Goal: Find specific page/section: Find specific page/section

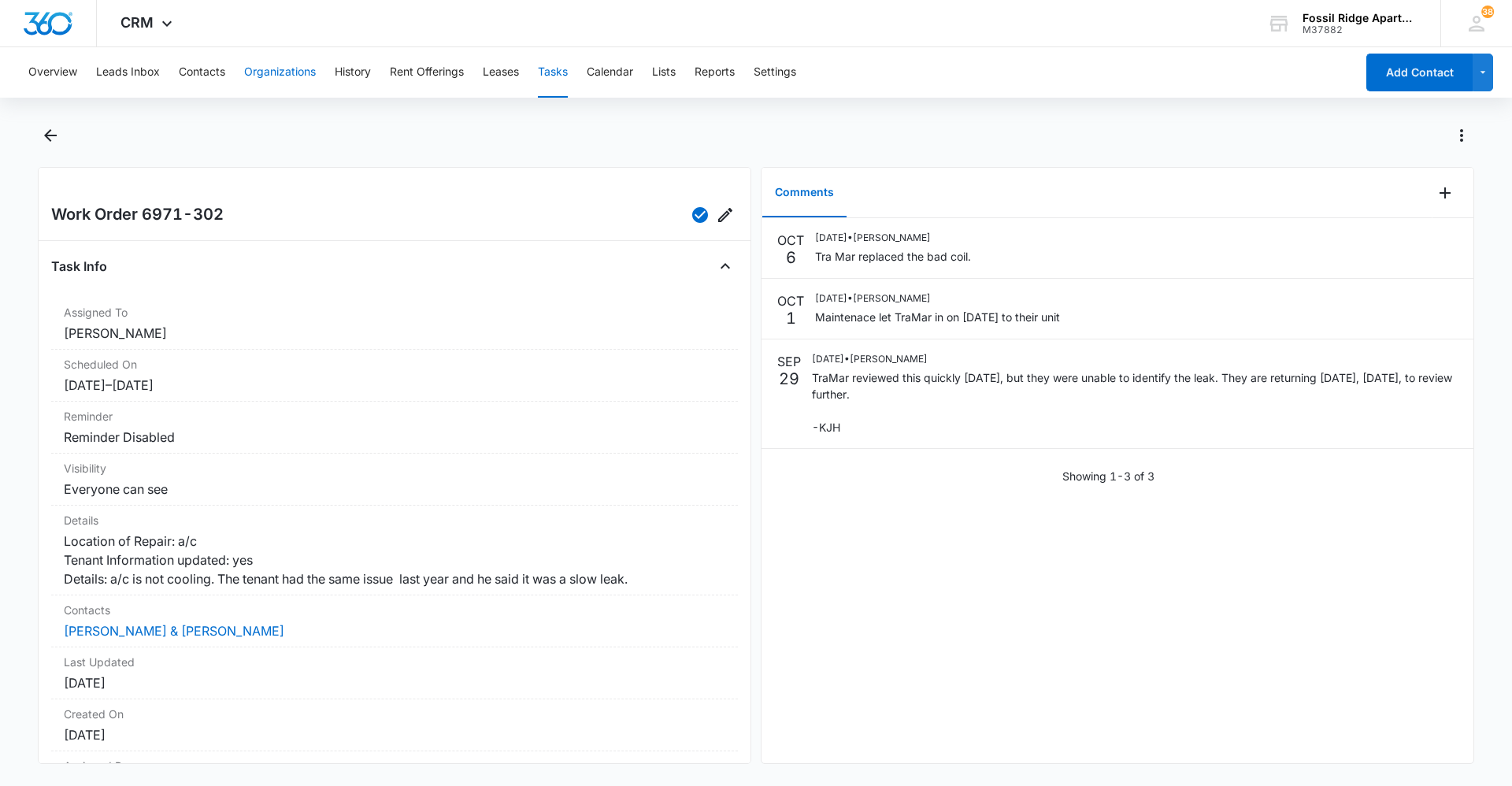
scroll to position [116, 0]
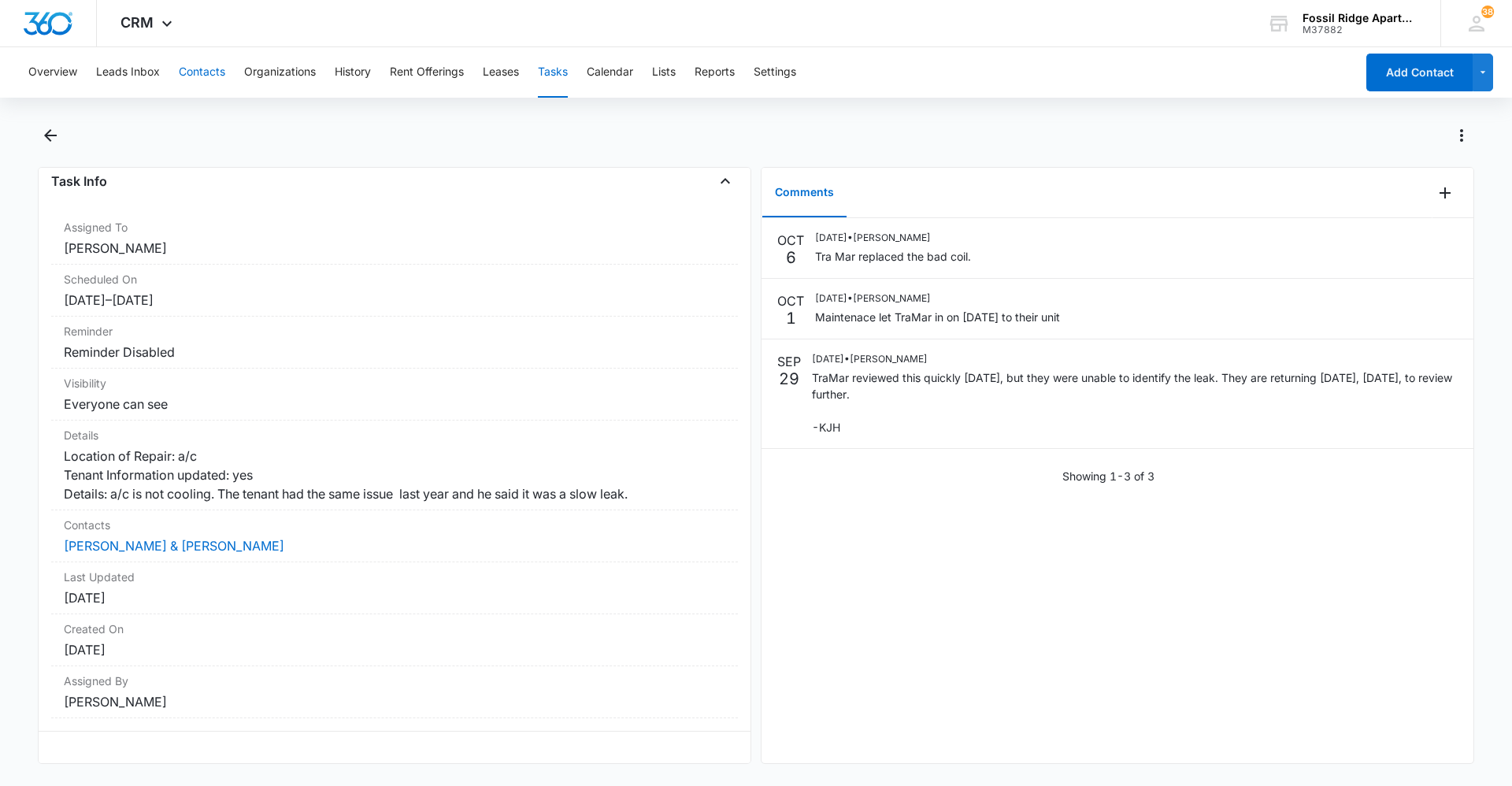
click at [204, 70] on button "Contacts" at bounding box center [202, 72] width 46 height 50
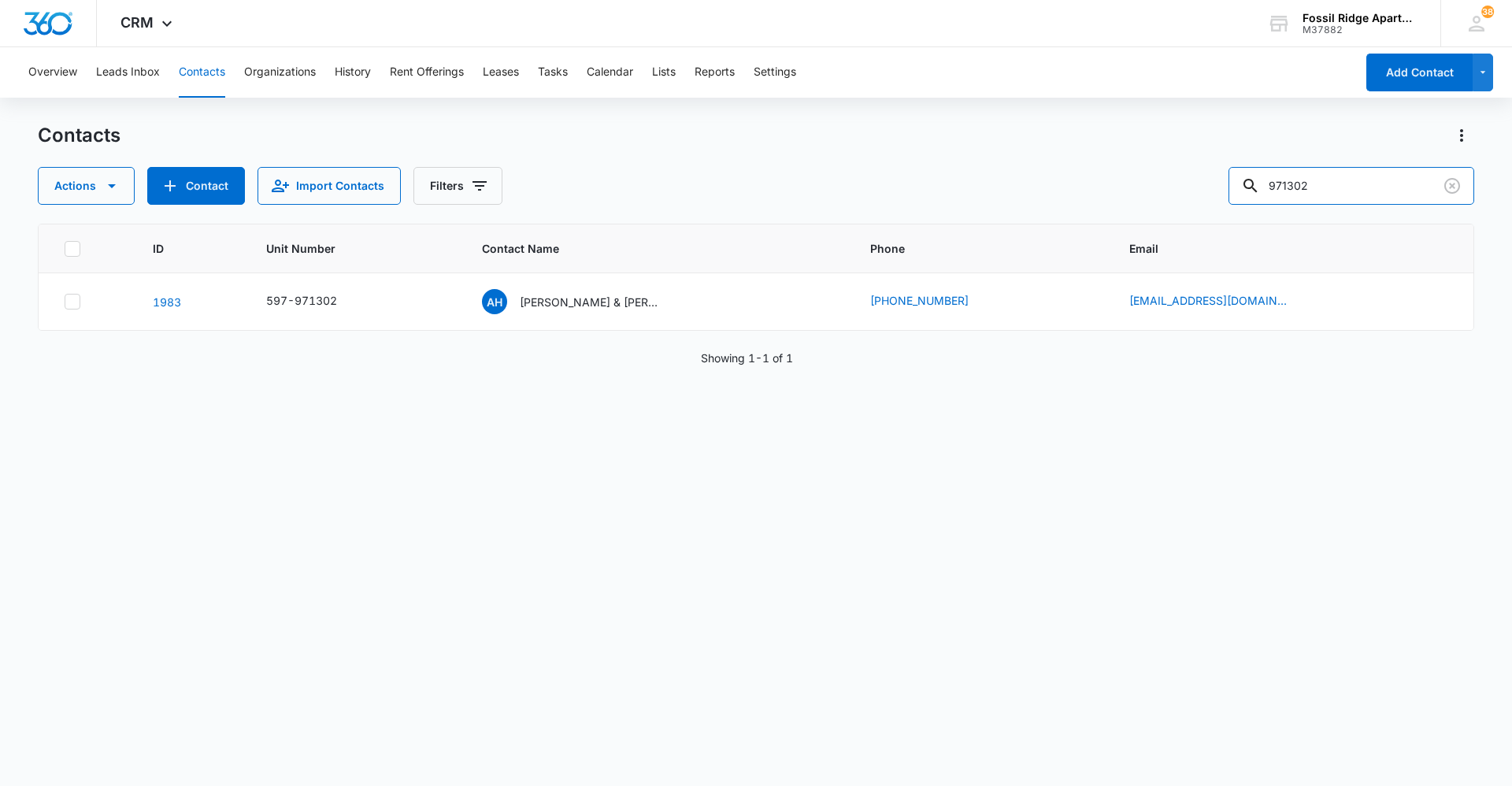
drag, startPoint x: 1308, startPoint y: 177, endPoint x: 432, endPoint y: 101, distance: 879.3
click at [432, 101] on div "Overview Leads Inbox Contacts Organizations History Rent Offerings Leases Tasks…" at bounding box center [756, 415] width 1512 height 737
type input "901202"
click at [568, 300] on p "Ethan Brown, Jacob Grace" at bounding box center [590, 302] width 142 height 17
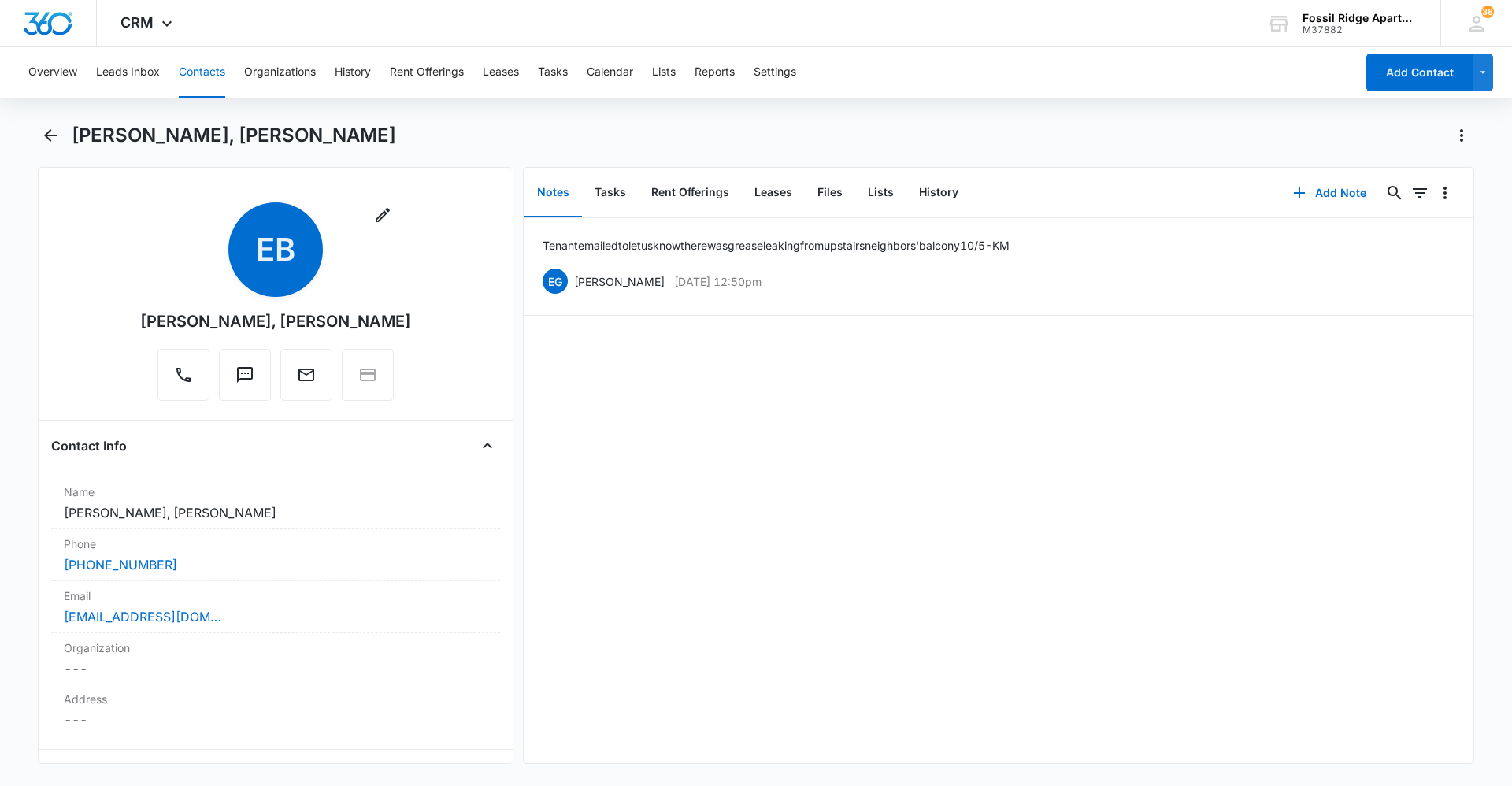
click at [203, 69] on button "Contacts" at bounding box center [202, 72] width 46 height 50
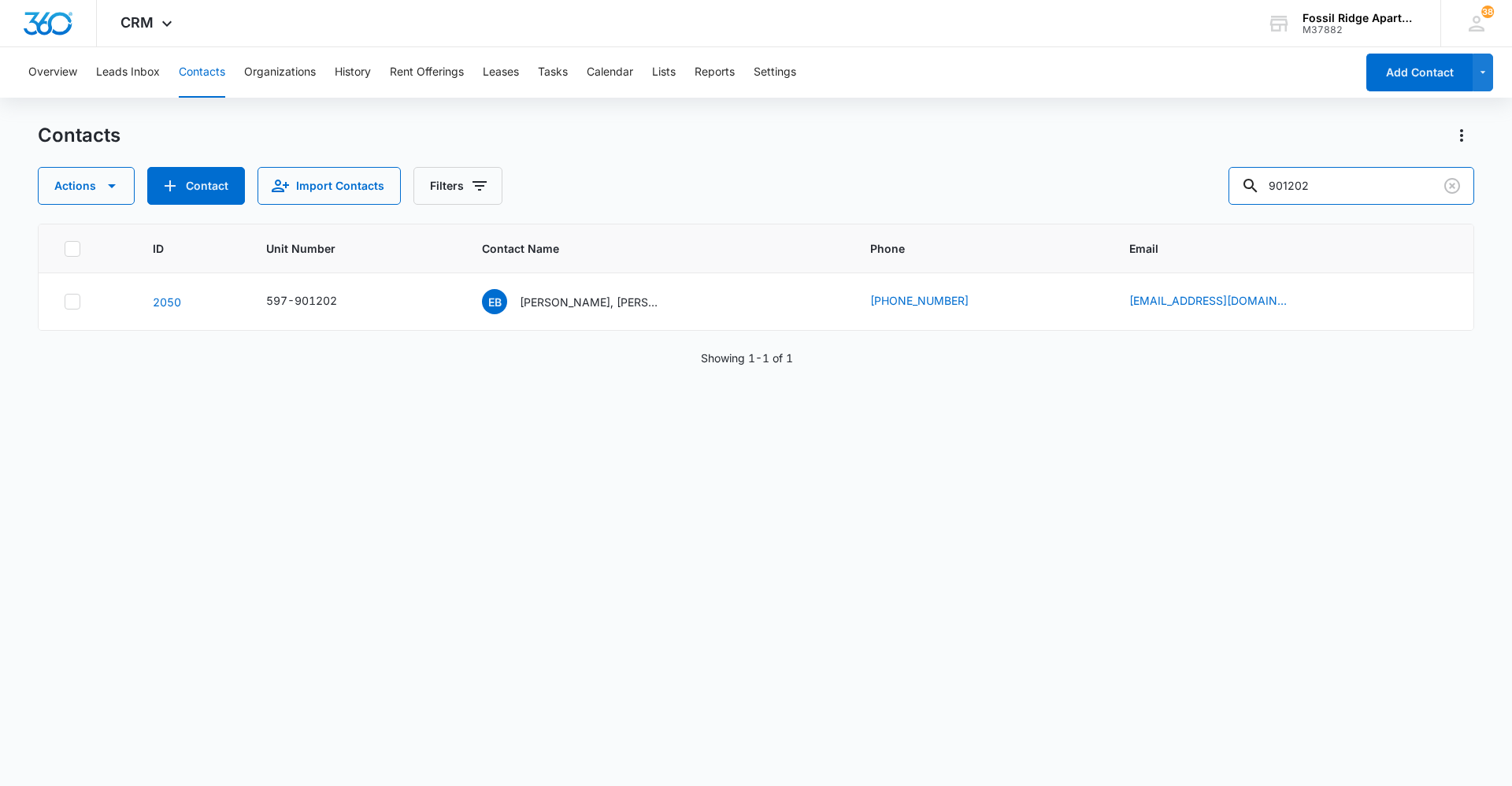
drag, startPoint x: 1318, startPoint y: 169, endPoint x: 1216, endPoint y: 161, distance: 102.3
click at [1216, 161] on div "Contacts Actions Contact Import Contacts Filters 901202" at bounding box center [756, 163] width 1436 height 82
drag, startPoint x: 1331, startPoint y: 183, endPoint x: 1092, endPoint y: 150, distance: 241.3
click at [1092, 150] on div "Contacts Actions Contact Import Contacts Filters 901202" at bounding box center [756, 163] width 1436 height 82
click at [1339, 178] on input "901202" at bounding box center [1351, 186] width 246 height 38
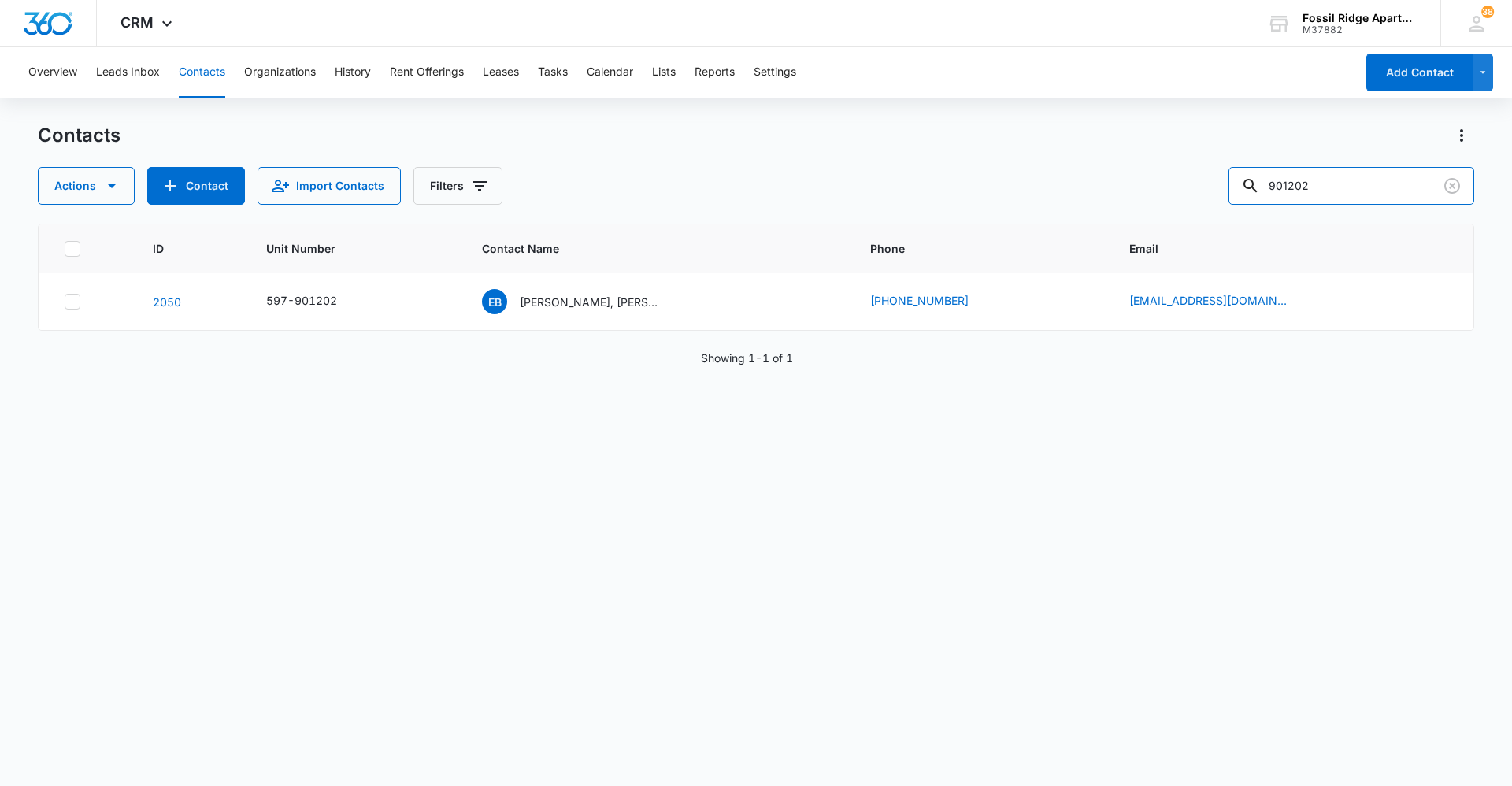
drag, startPoint x: 1250, startPoint y: 180, endPoint x: 923, endPoint y: 98, distance: 337.1
click at [969, 124] on div "Contacts Actions Contact Import Contacts Filters 901202" at bounding box center [756, 163] width 1436 height 82
type input "987305"
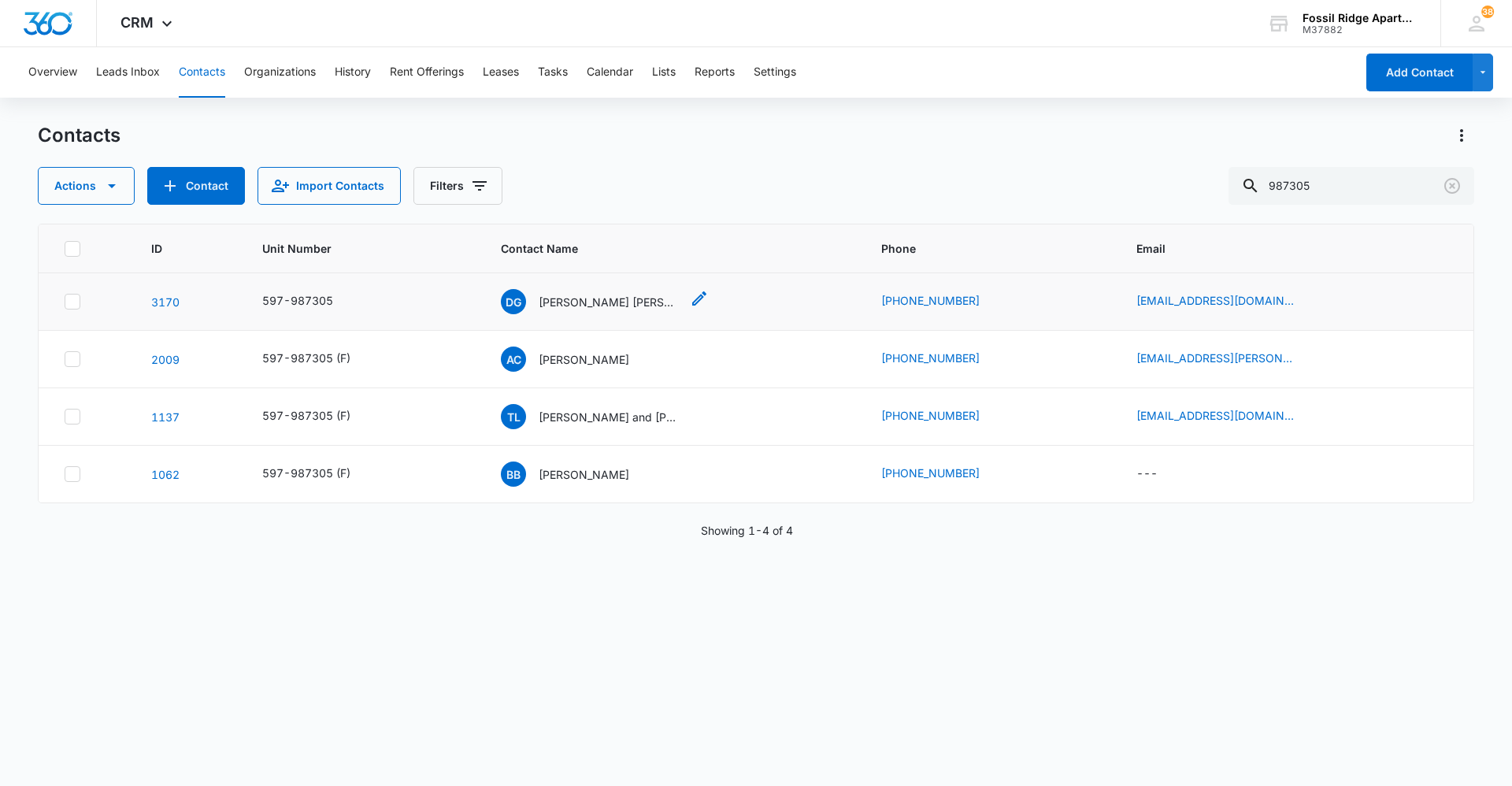
click at [568, 303] on p "Daniel Gutierrez Pina" at bounding box center [610, 302] width 142 height 17
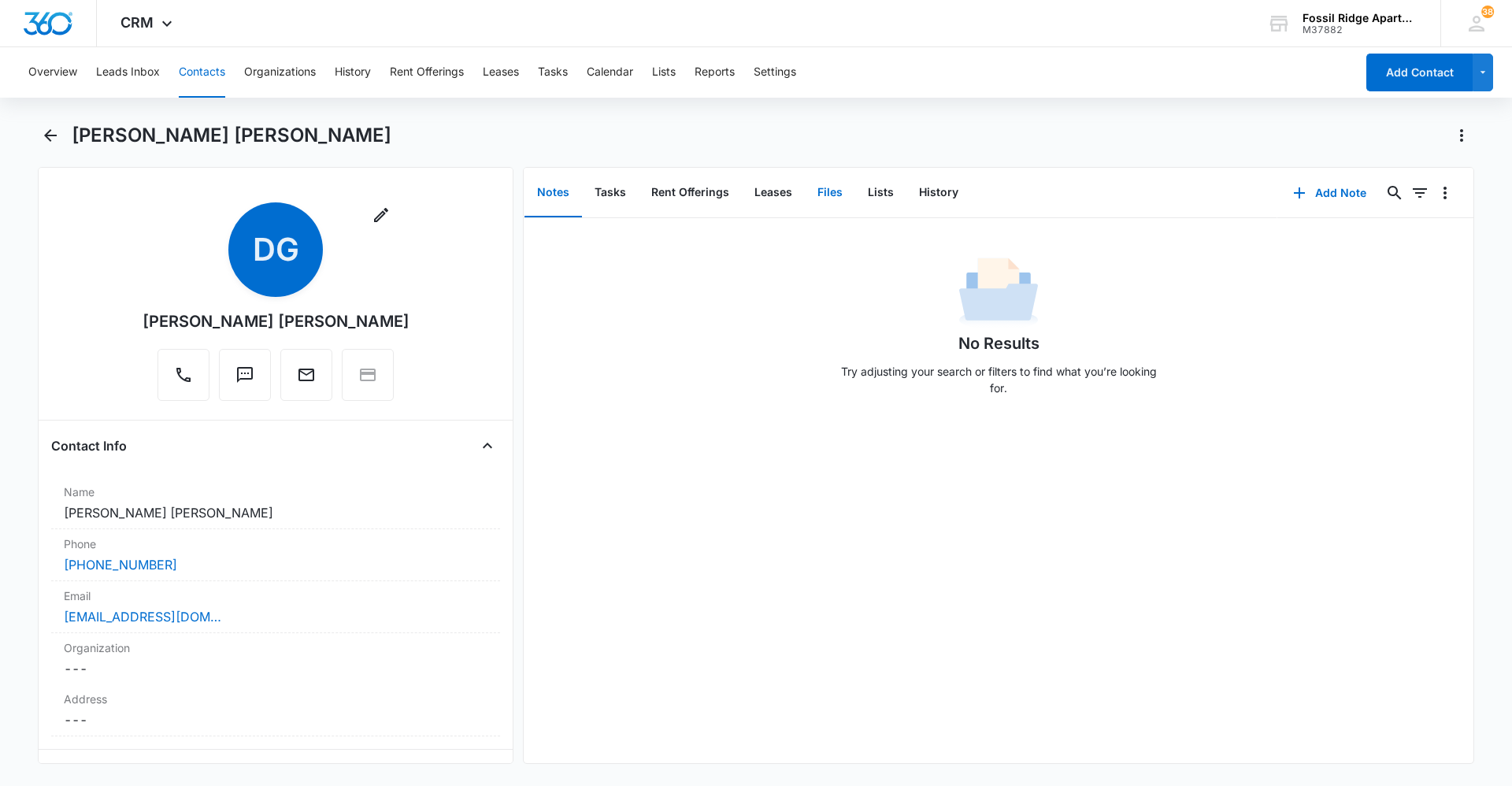
click at [832, 205] on button "Files" at bounding box center [830, 193] width 50 height 49
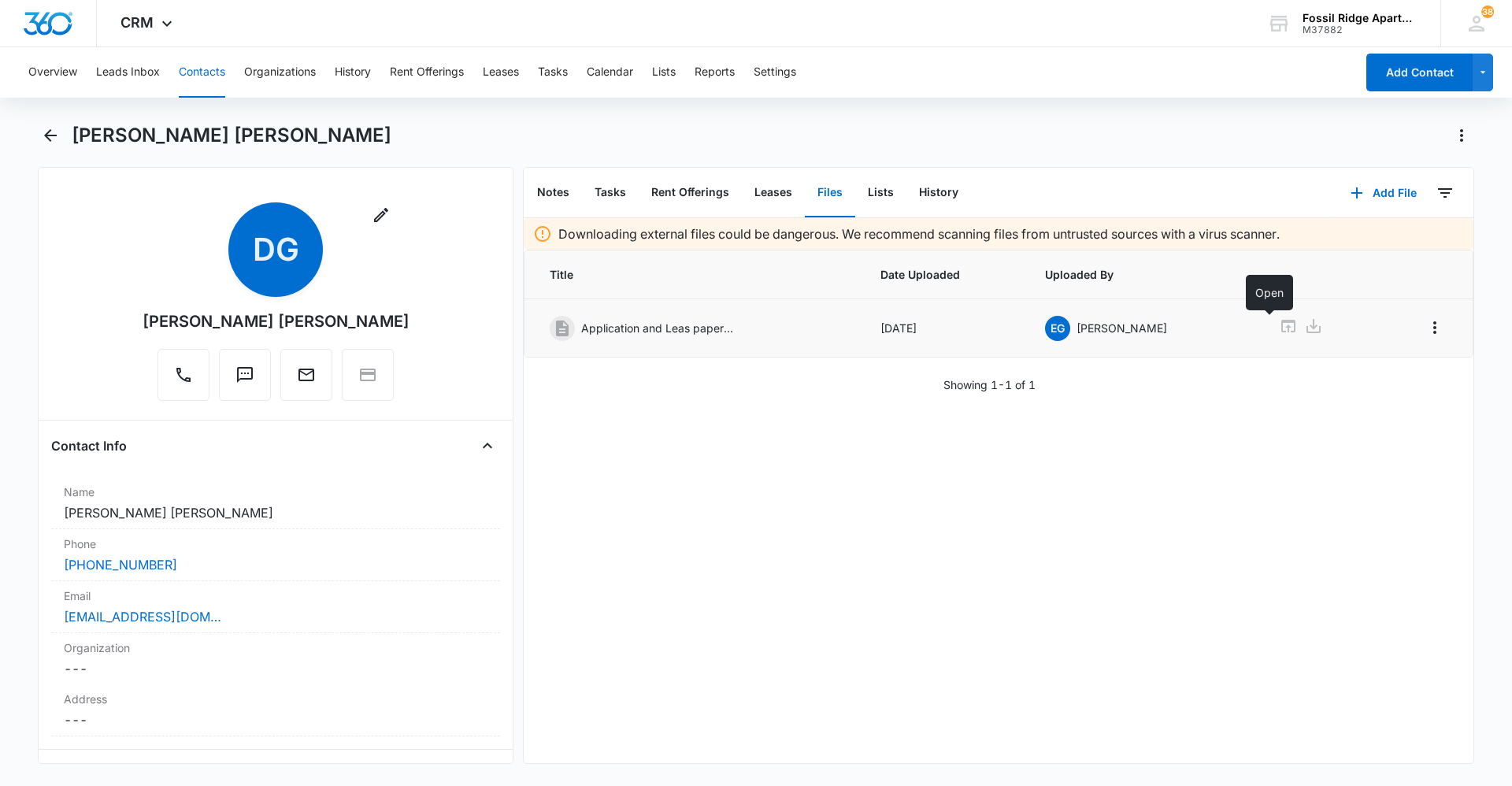
click at [1279, 329] on icon at bounding box center [1288, 326] width 19 height 18
click at [196, 84] on button "Contacts" at bounding box center [202, 72] width 46 height 50
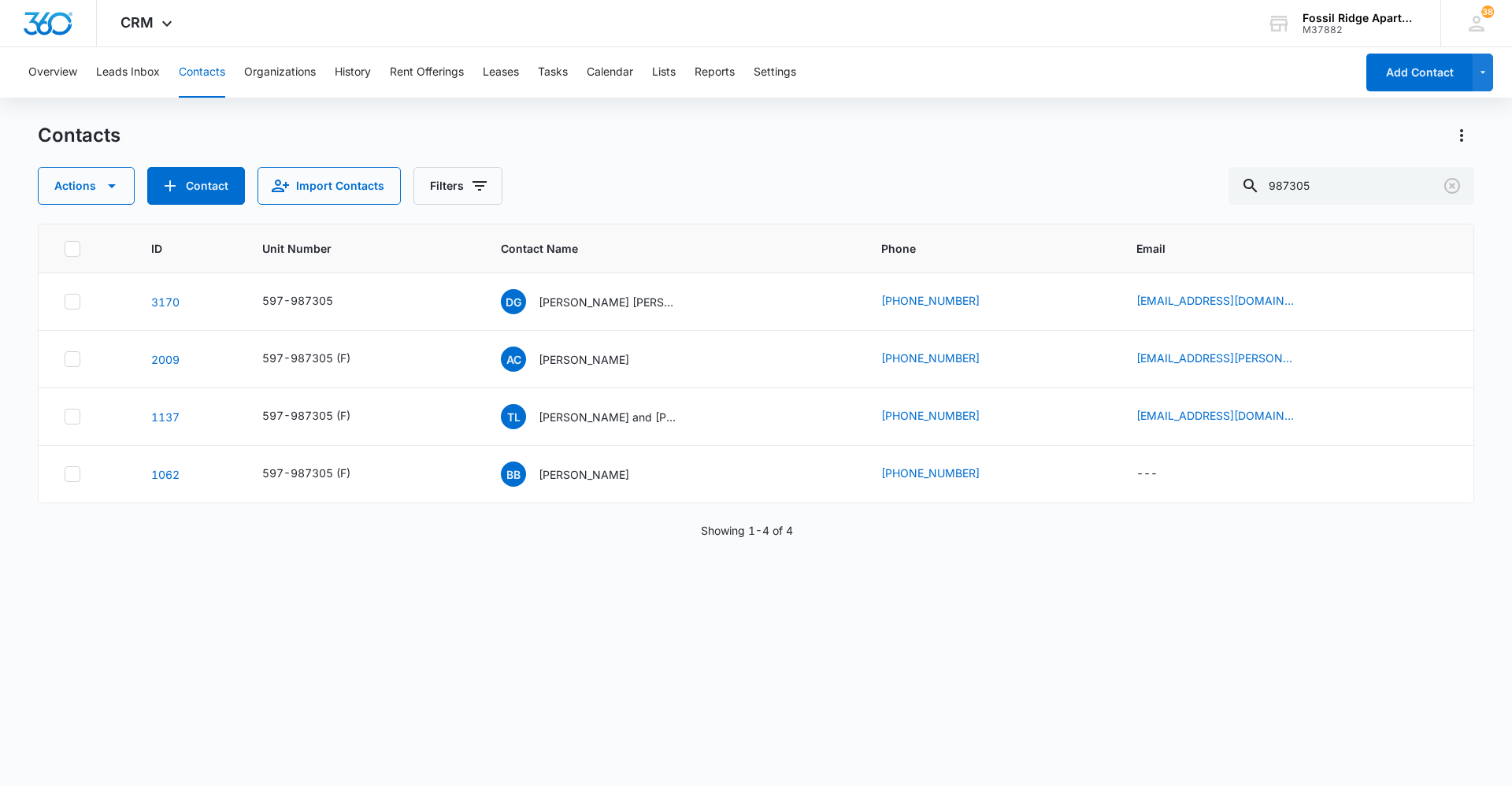
drag, startPoint x: 1330, startPoint y: 172, endPoint x: 1220, endPoint y: 194, distance: 112.2
click at [1209, 194] on div "Contacts Actions Contact Import Contacts Filters 987305" at bounding box center [756, 163] width 1436 height 82
drag, startPoint x: 1366, startPoint y: 189, endPoint x: 198, endPoint y: 68, distance: 1174.3
click at [211, 77] on div "Overview Leads Inbox Contacts Organizations History Rent Offerings Leases Tasks…" at bounding box center [756, 415] width 1512 height 737
type input "castro"
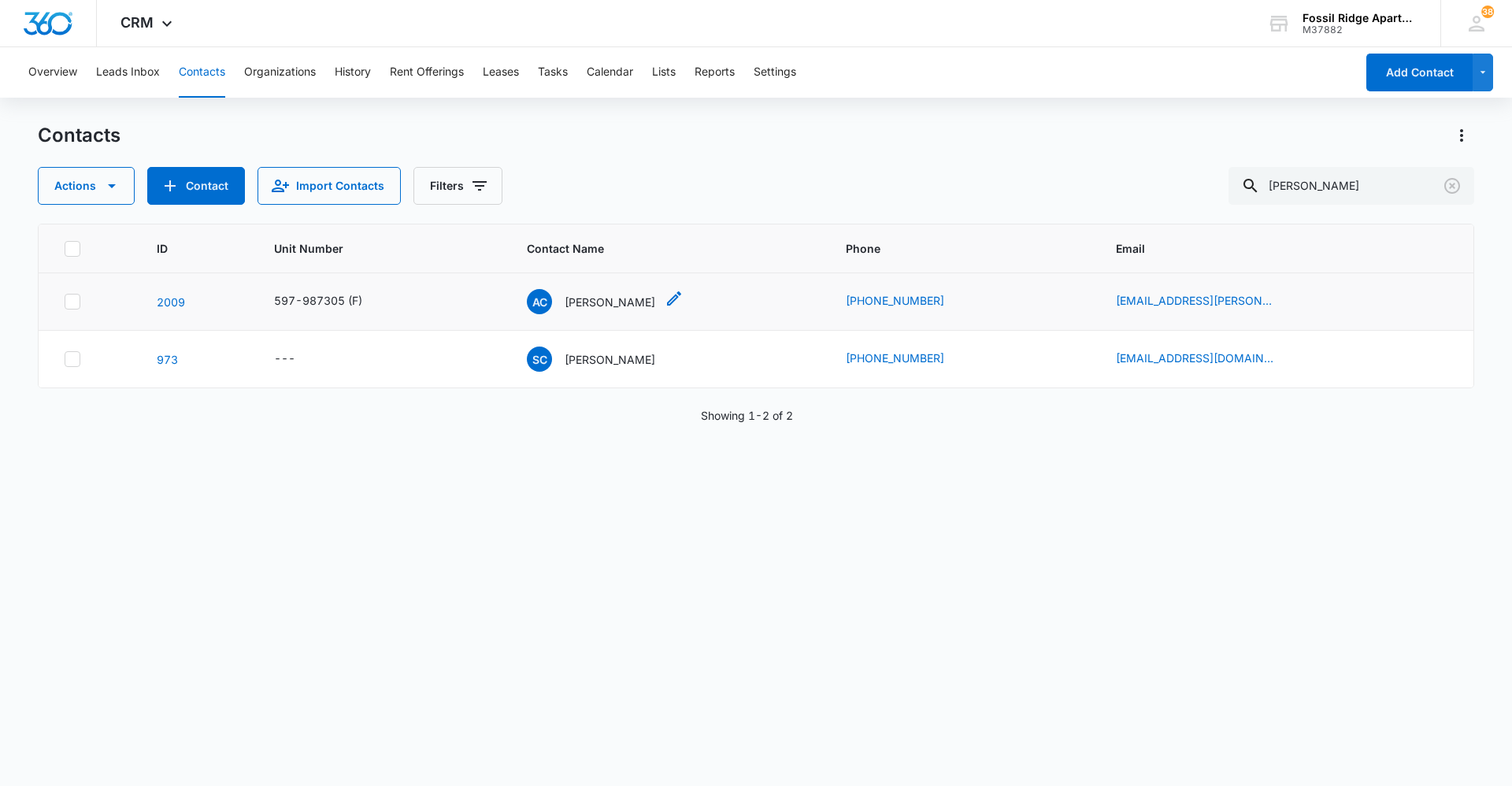
click at [590, 314] on div "AC Alejandra Castro" at bounding box center [591, 302] width 129 height 25
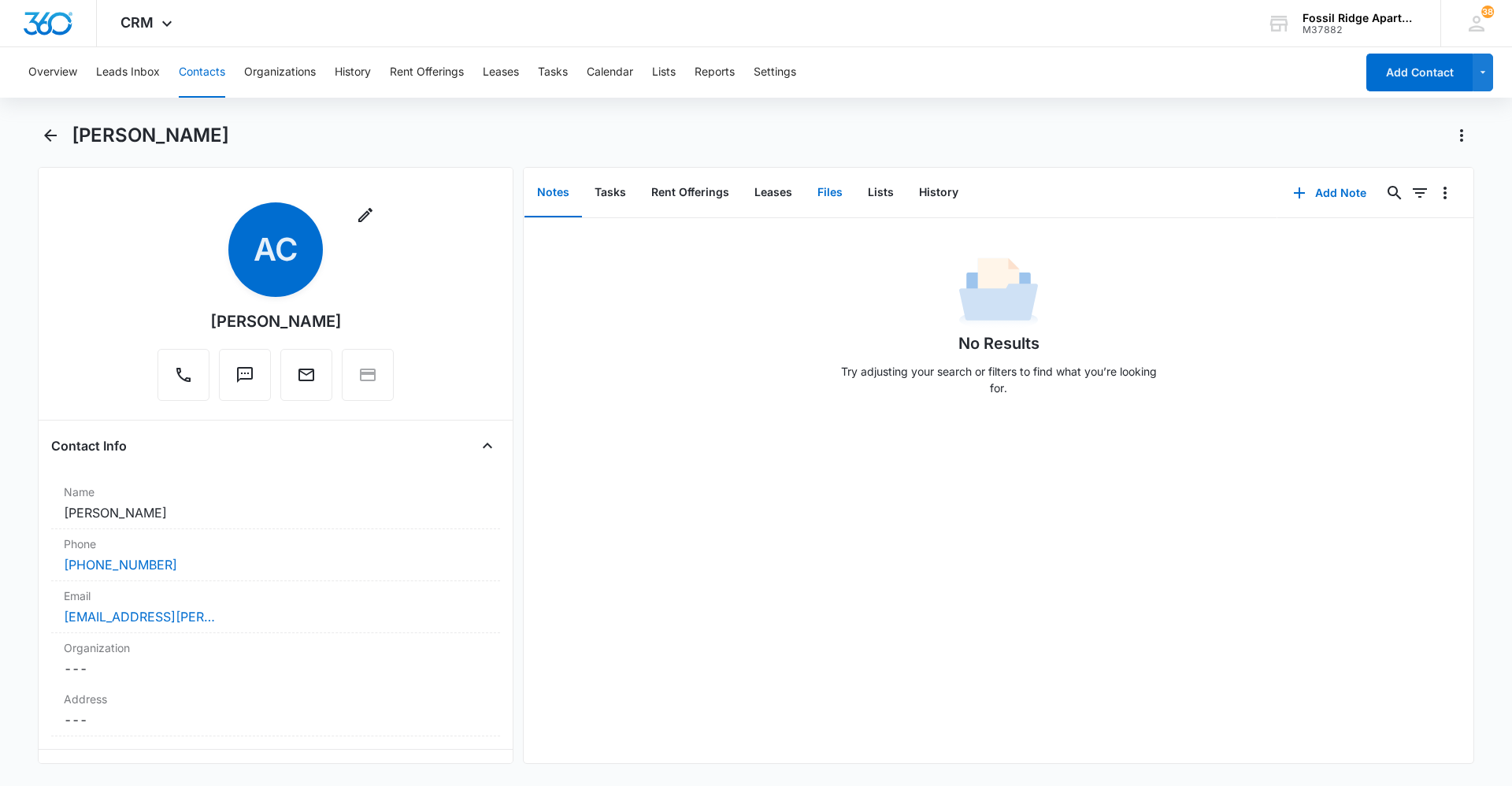
click at [829, 214] on button "Files" at bounding box center [830, 193] width 50 height 49
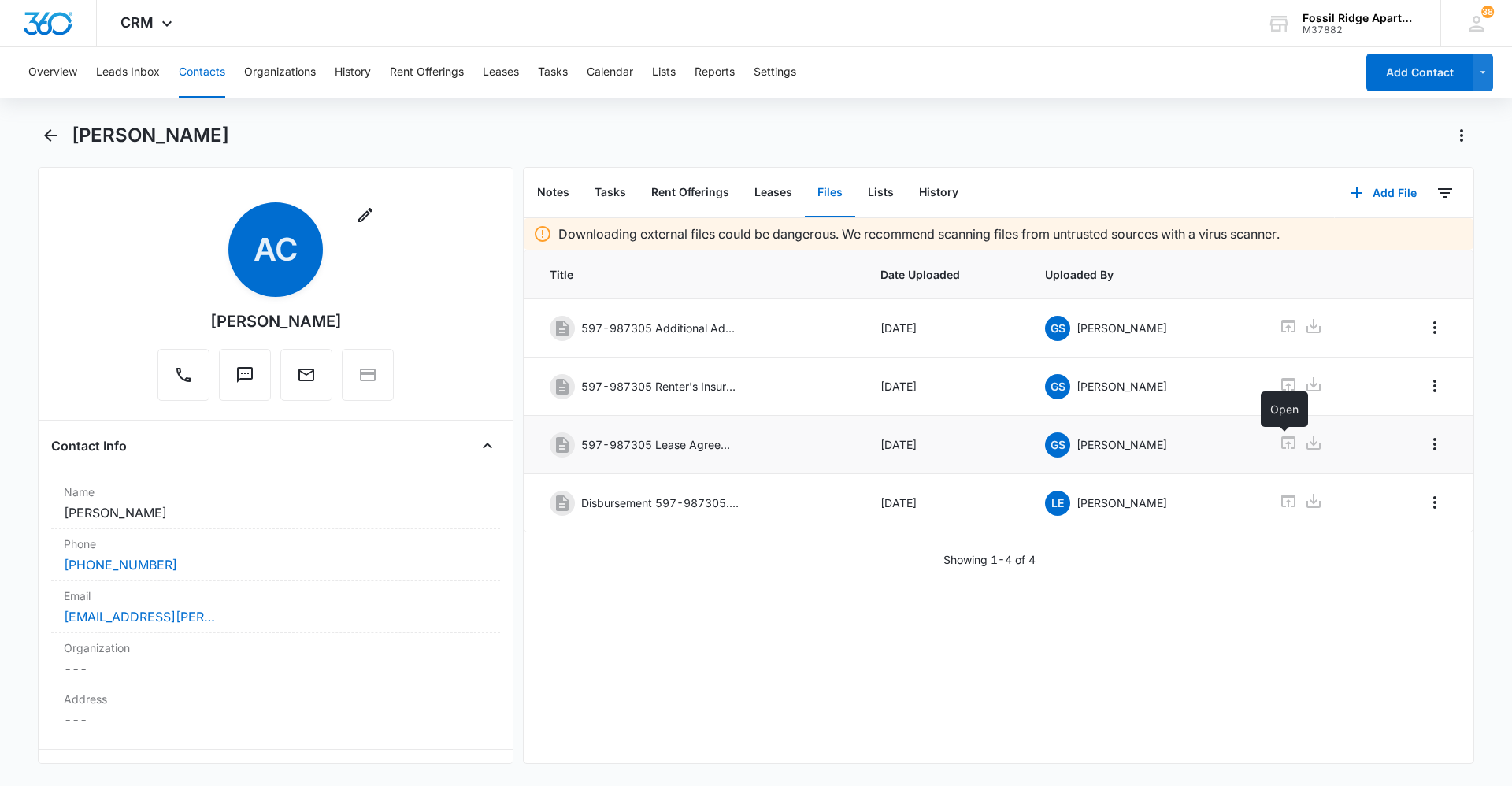
click at [1284, 438] on icon at bounding box center [1288, 442] width 14 height 13
click at [556, 72] on button "Tasks" at bounding box center [553, 72] width 30 height 50
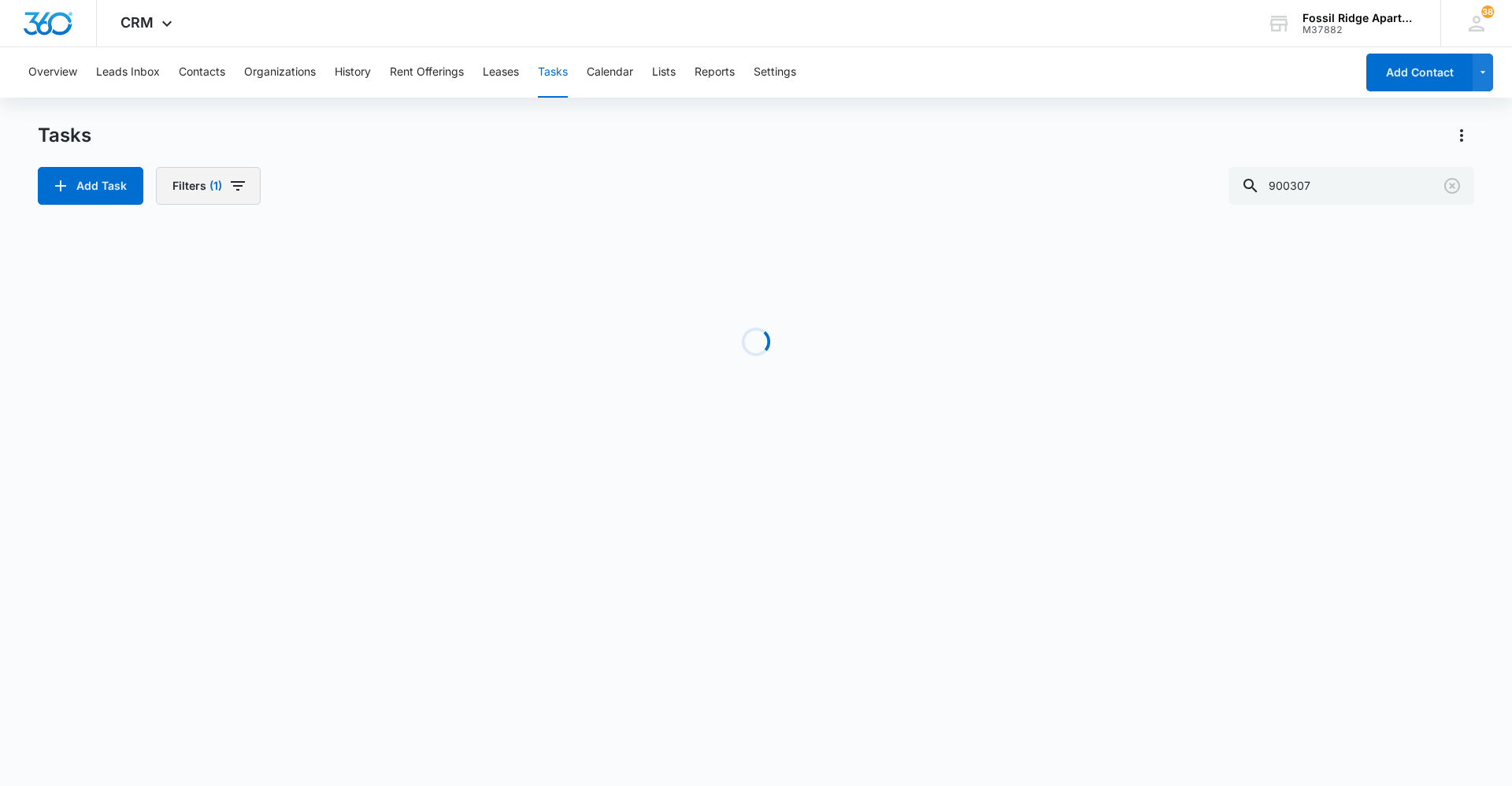
click at [243, 199] on button "Filters (1)" at bounding box center [208, 186] width 105 height 38
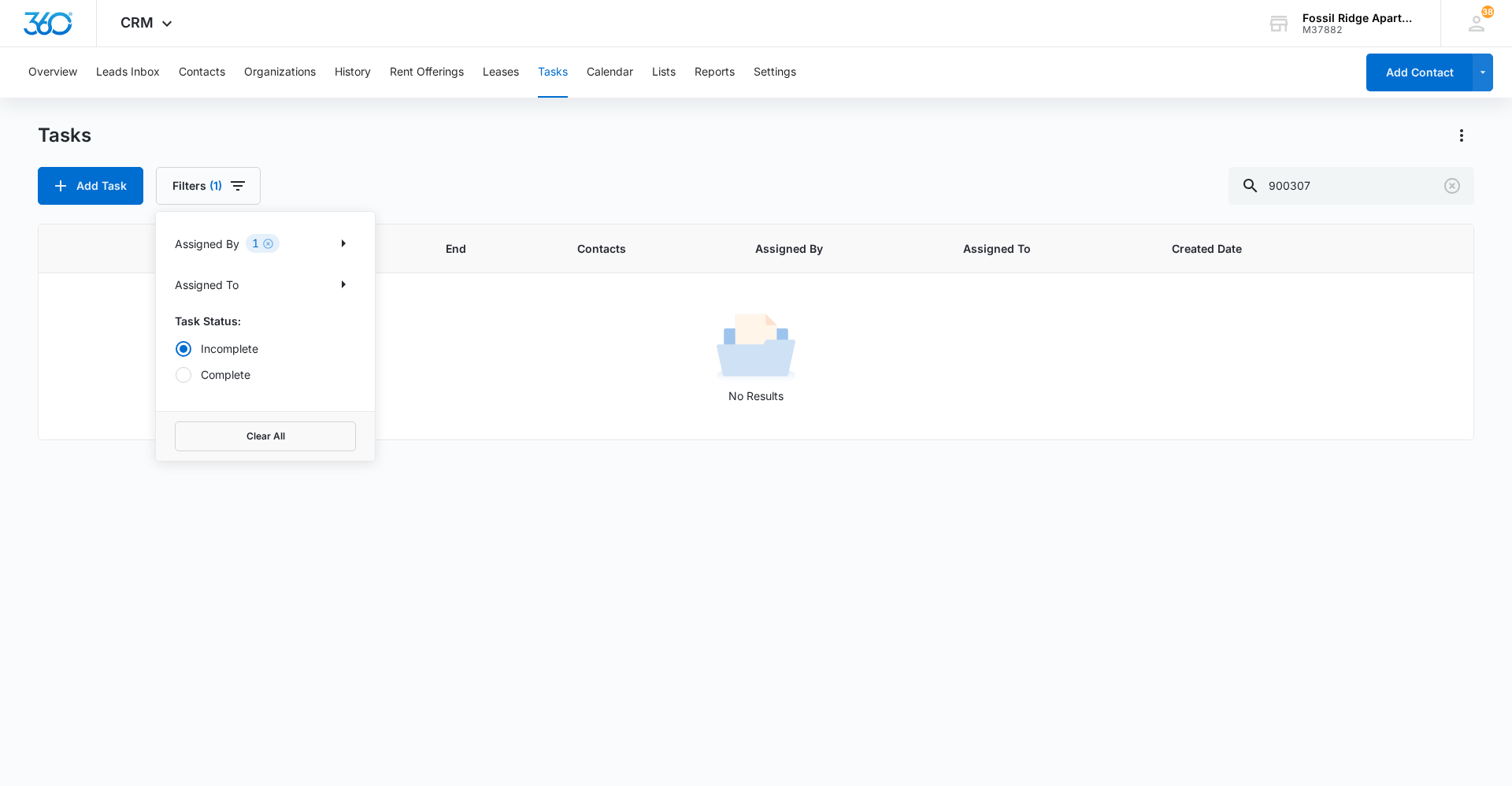
drag, startPoint x: 190, startPoint y: 348, endPoint x: 206, endPoint y: 334, distance: 21.3
click at [189, 349] on div at bounding box center [183, 349] width 16 height 16
click at [176, 349] on input "Incomplete" at bounding box center [175, 348] width 1 height 1
click at [272, 245] on icon "Clear" at bounding box center [268, 244] width 12 height 12
click at [342, 242] on icon "Show Assigned By filters" at bounding box center [343, 243] width 4 height 8
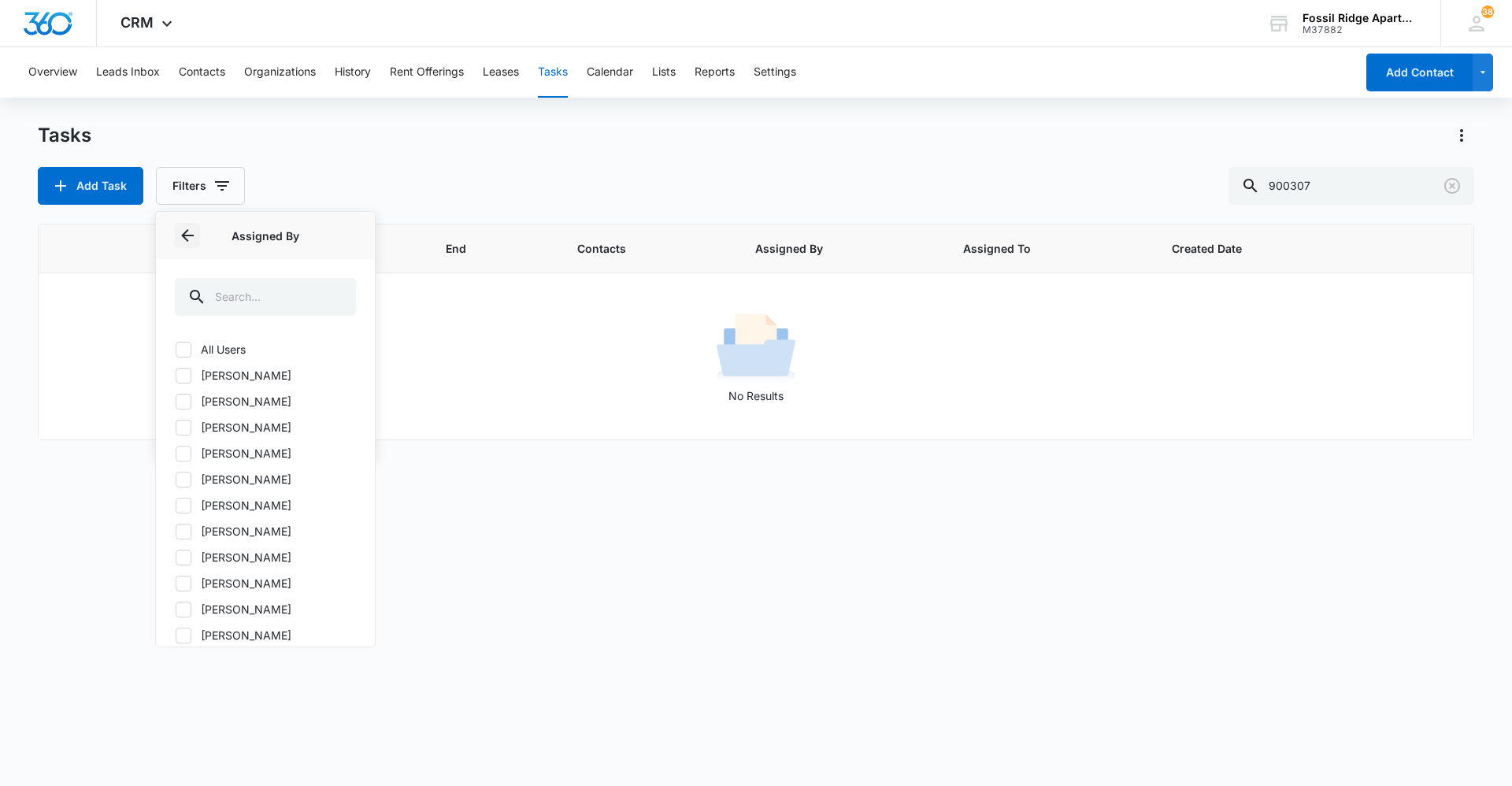
click at [185, 232] on icon "Back" at bounding box center [187, 235] width 13 height 13
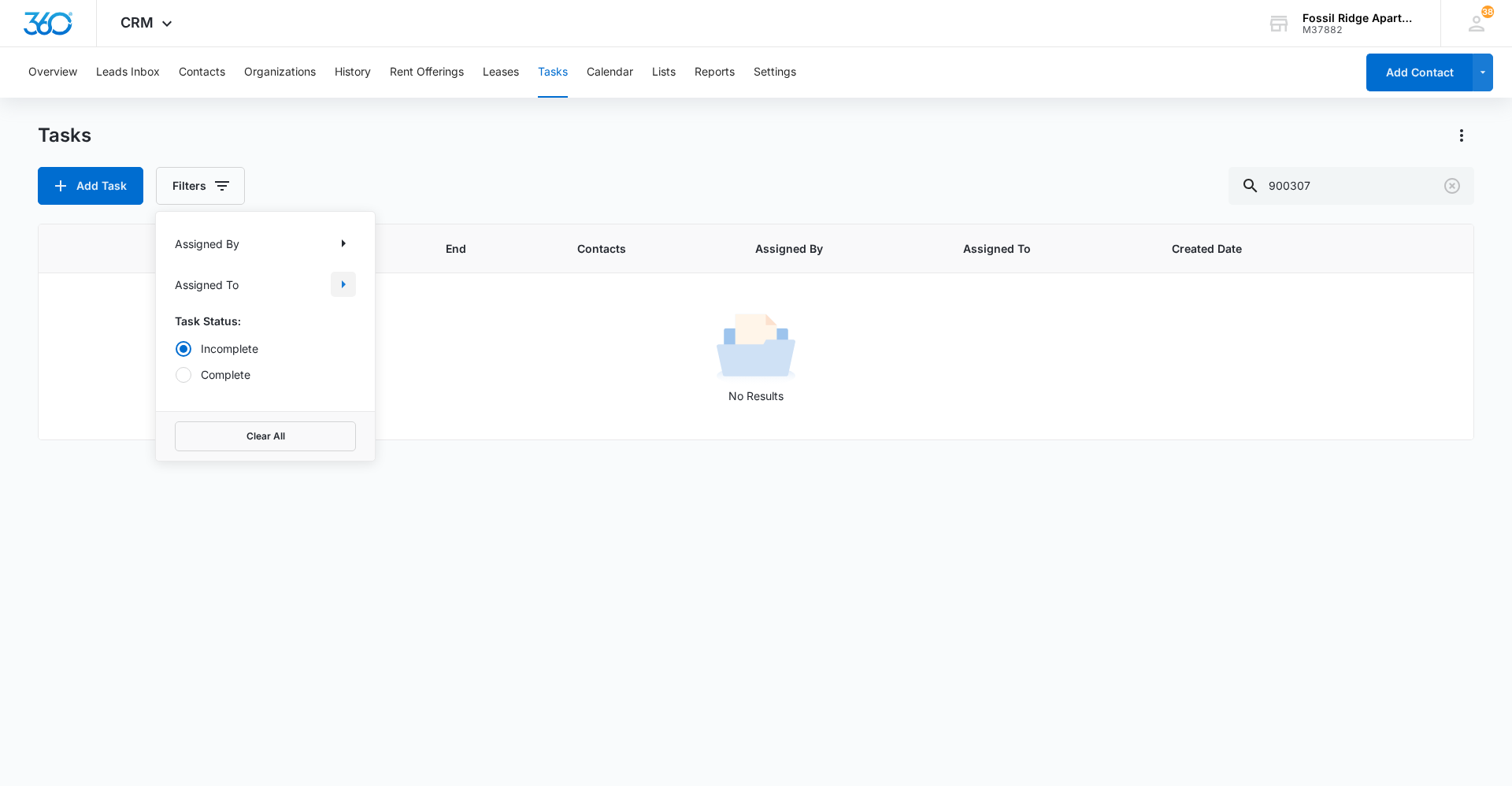
click at [336, 282] on icon "Show Assigned To filters" at bounding box center [343, 284] width 19 height 18
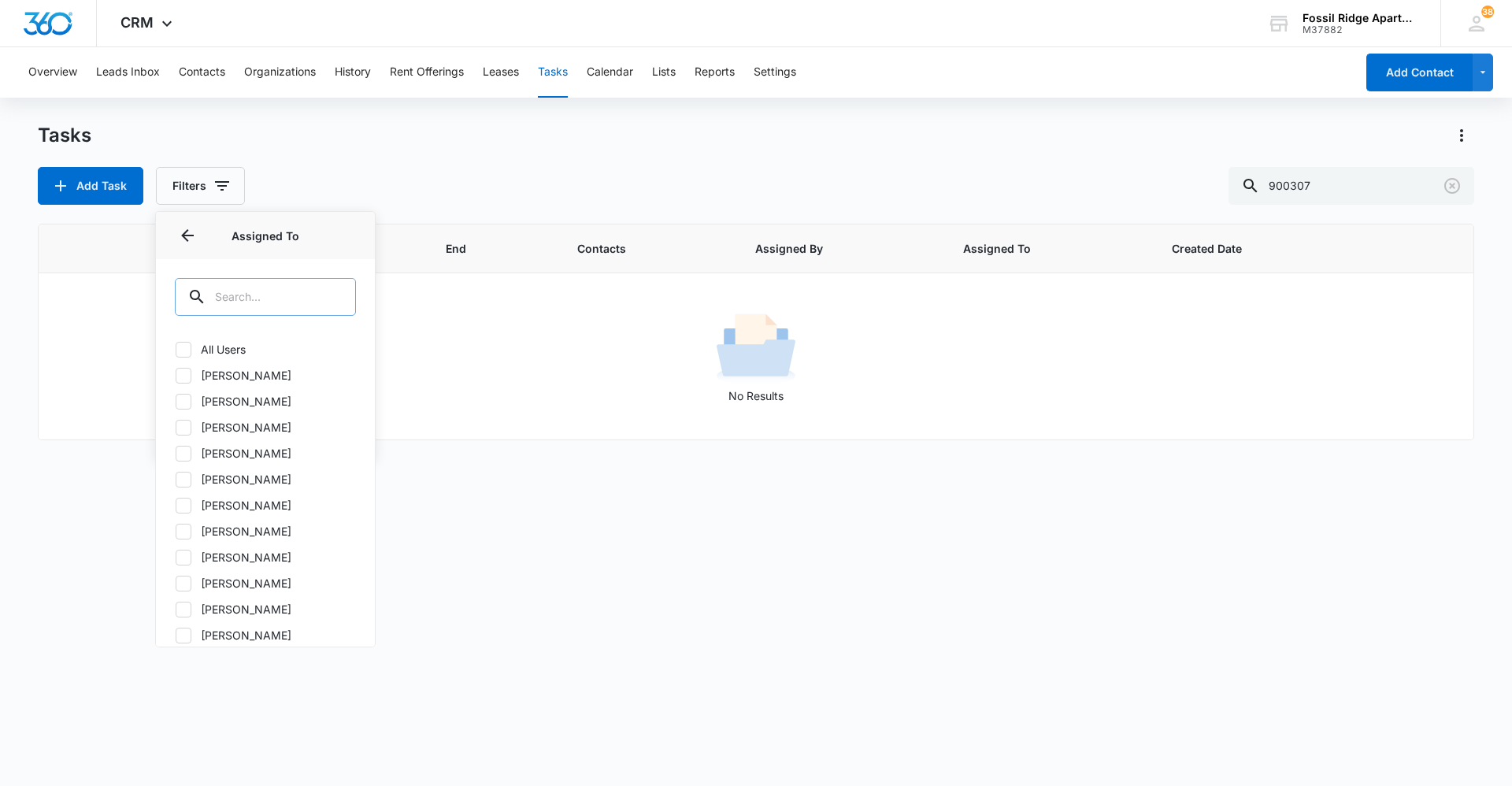
click at [316, 301] on input "text" at bounding box center [265, 297] width 181 height 38
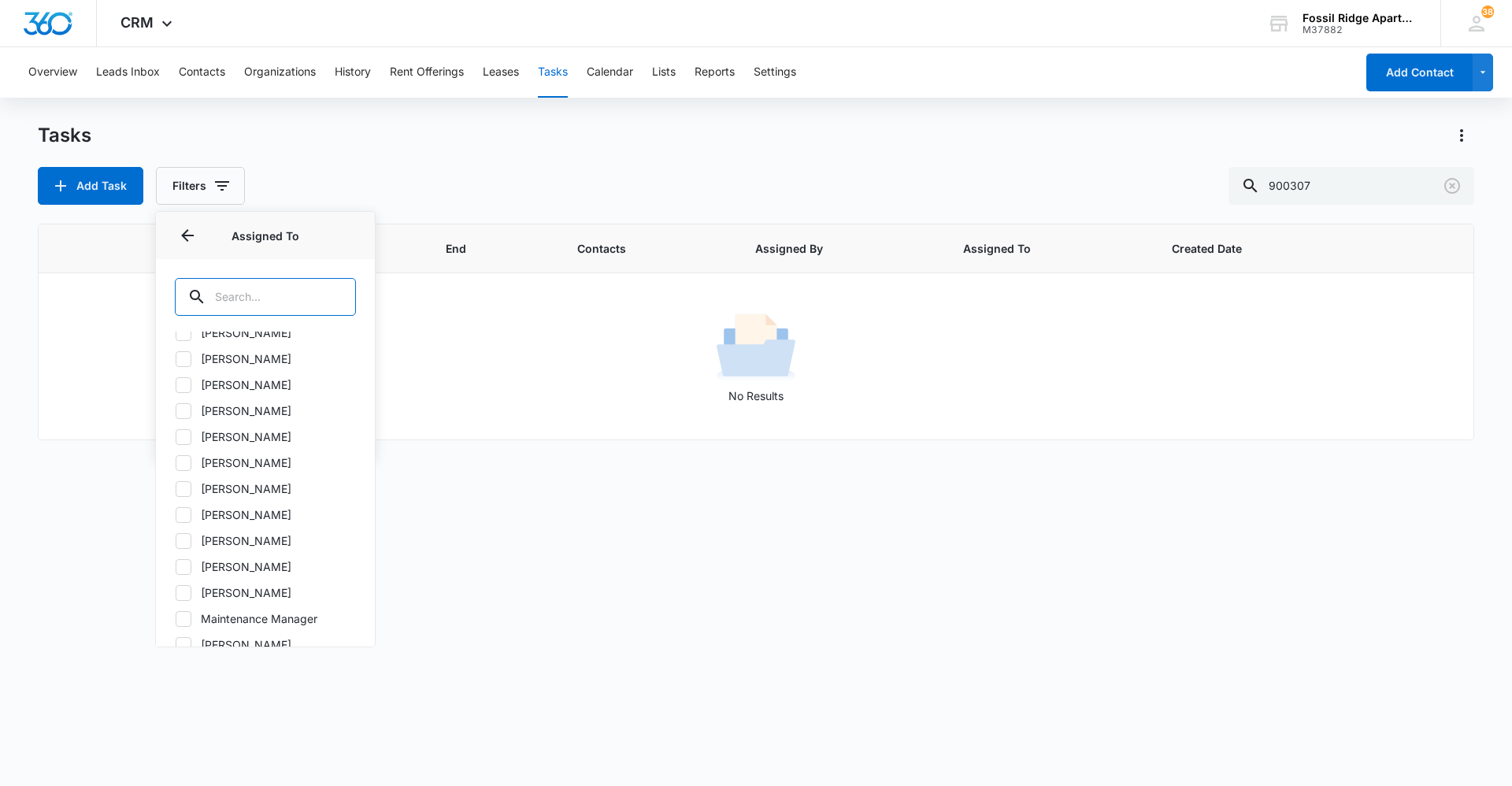
scroll to position [233, 0]
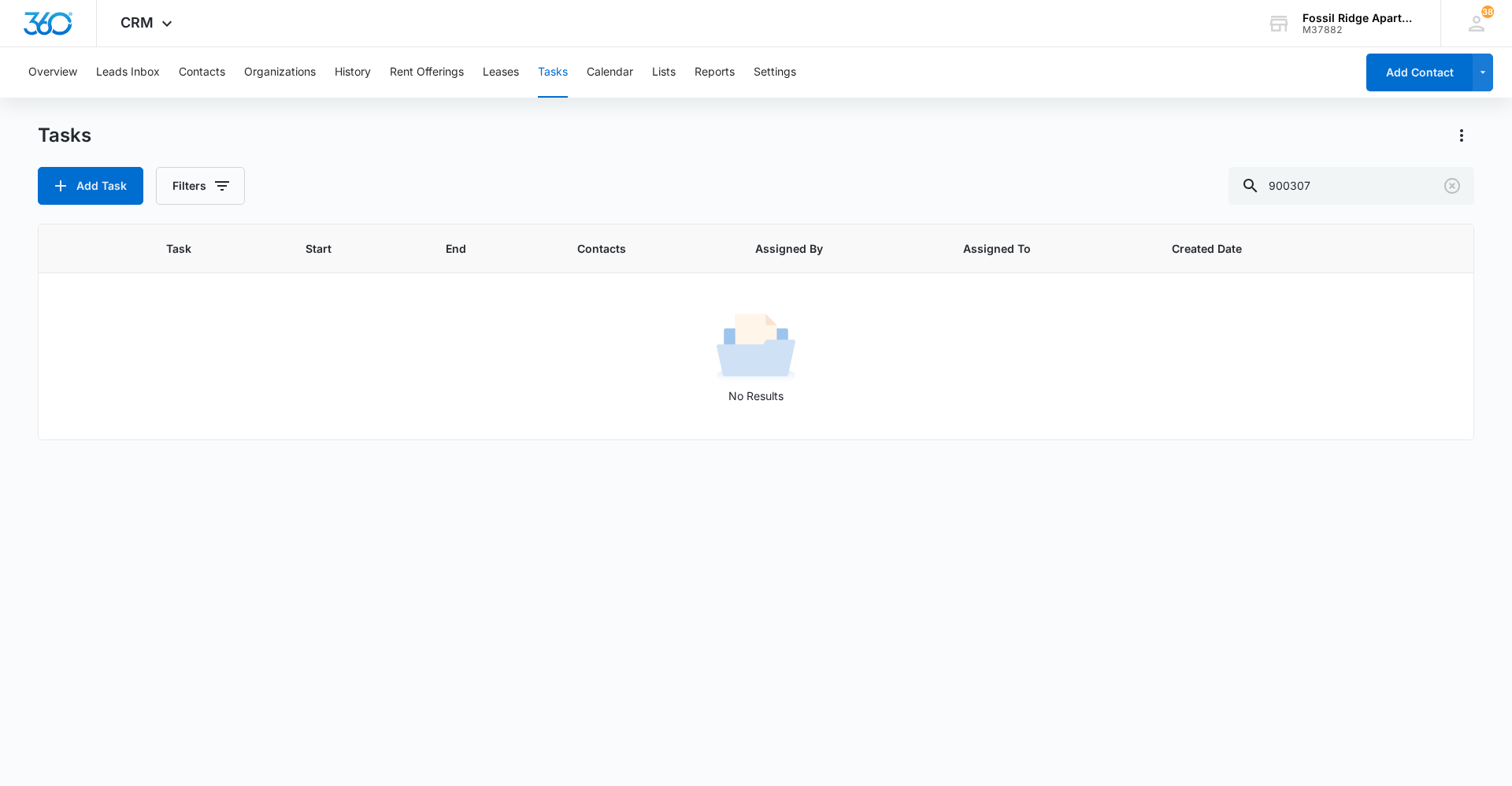
click at [582, 502] on div "Task Start End Contacts Assigned By Assigned To Created Date No Results" at bounding box center [756, 494] width 1436 height 541
click at [178, 193] on button "Filters" at bounding box center [200, 186] width 89 height 38
click at [280, 440] on button "Clear All" at bounding box center [265, 436] width 181 height 30
click at [205, 559] on div "Task Start End Contacts Assigned By Assigned To Created Date No Results" at bounding box center [756, 494] width 1436 height 541
click at [1452, 181] on icon "Clear" at bounding box center [1452, 186] width 19 height 18
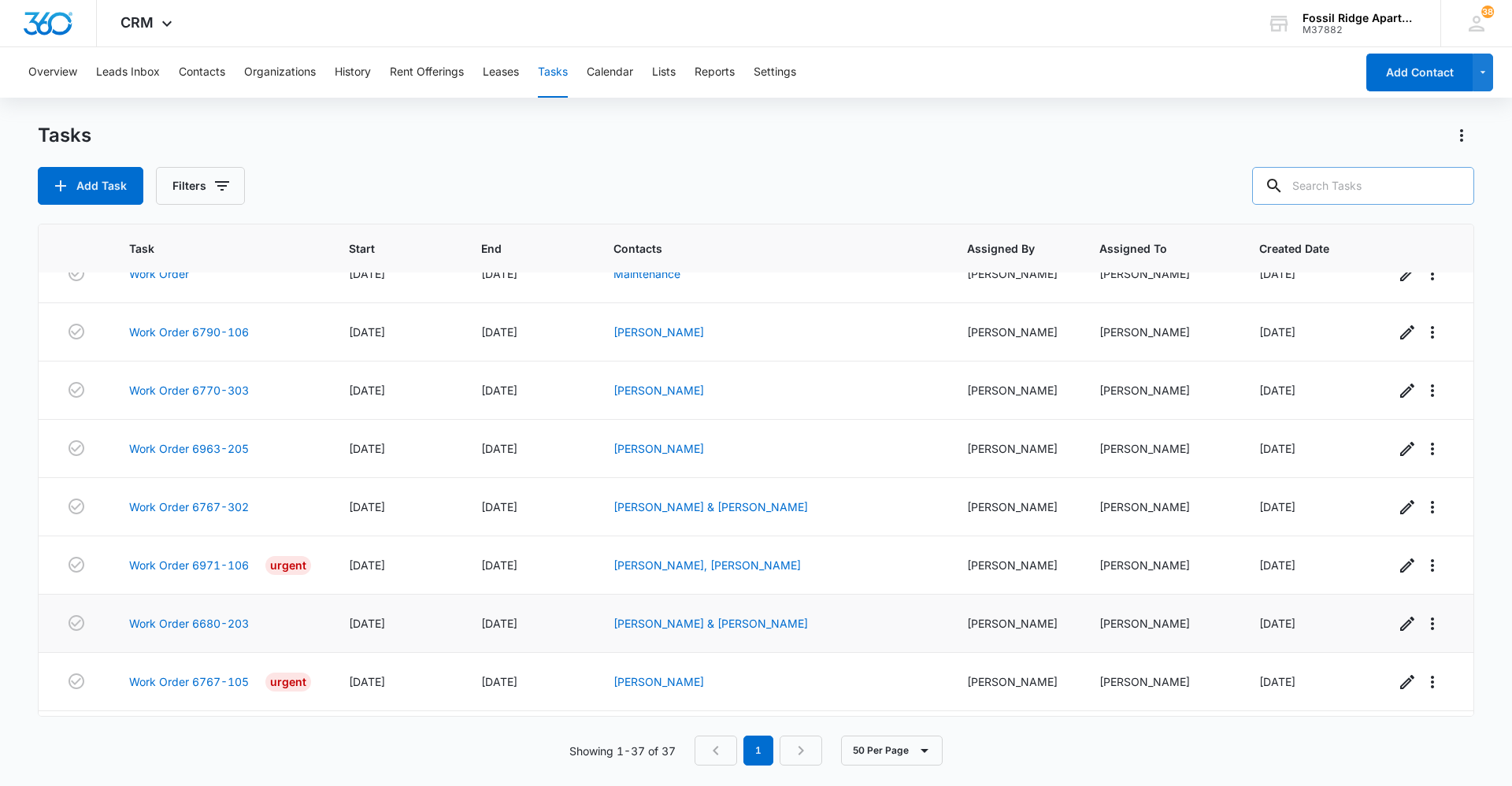
scroll to position [0, 0]
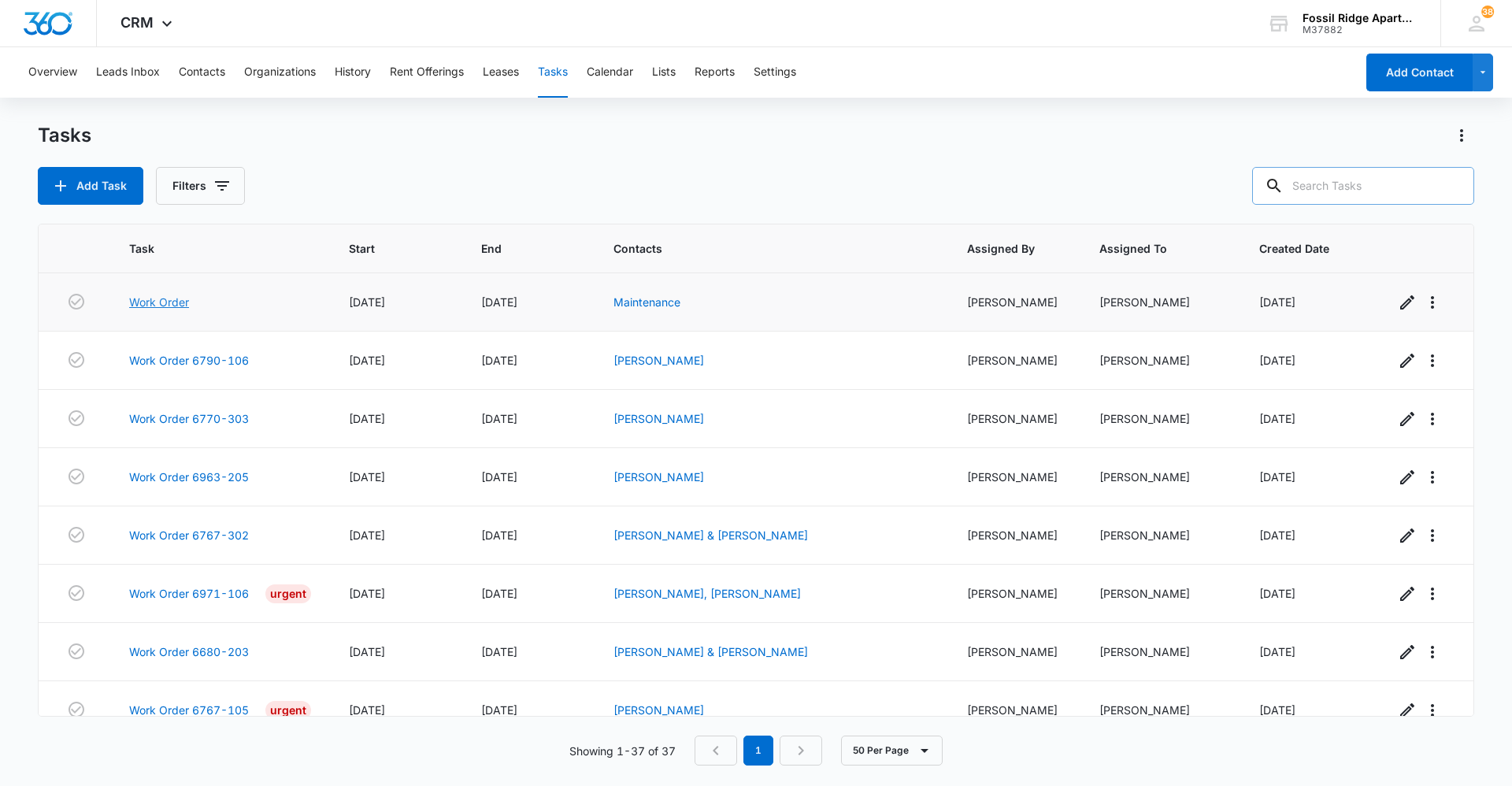
click at [156, 308] on link "Work Order" at bounding box center [159, 302] width 60 height 17
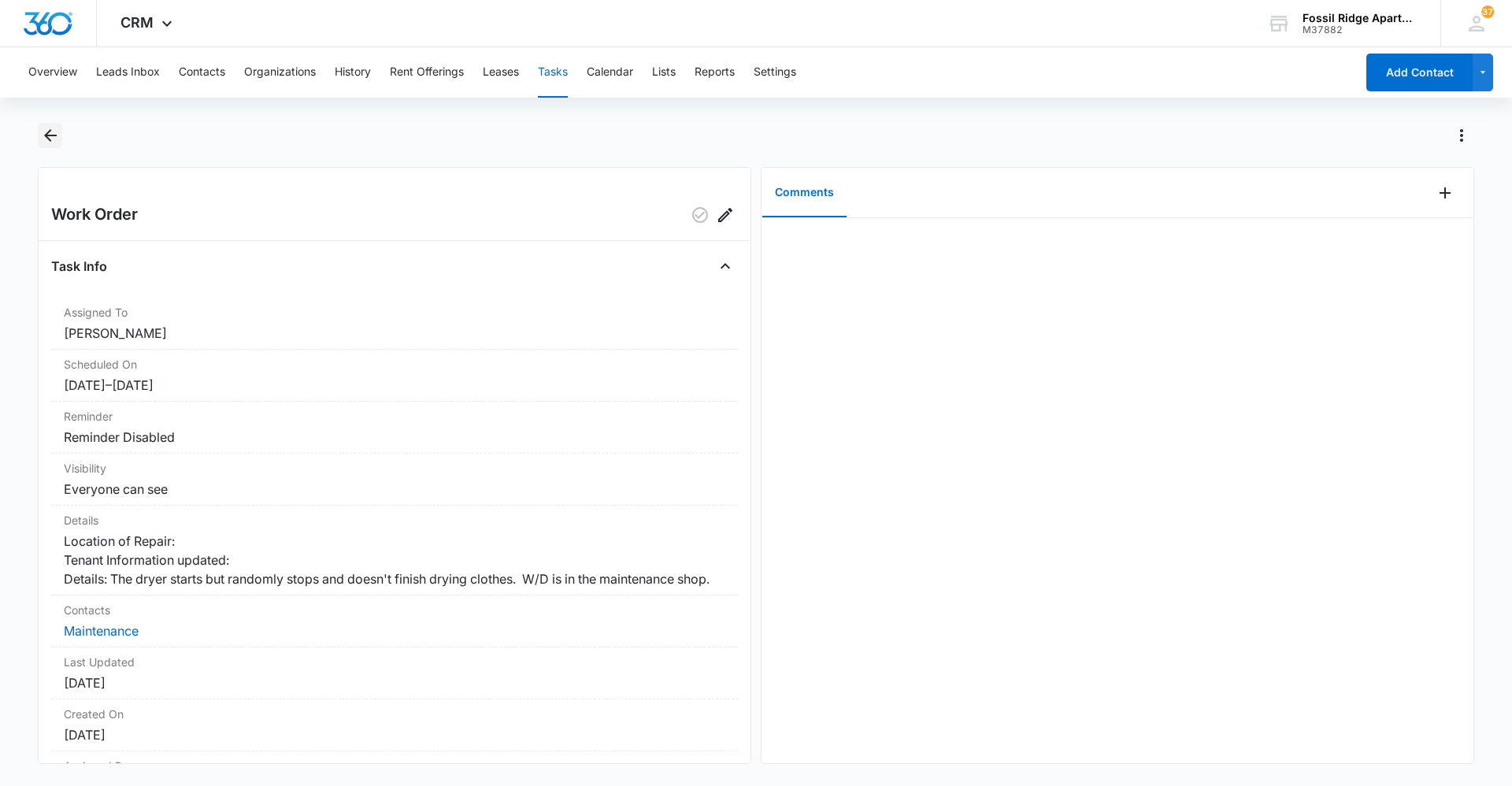
click at [57, 140] on icon "Back" at bounding box center [50, 135] width 19 height 18
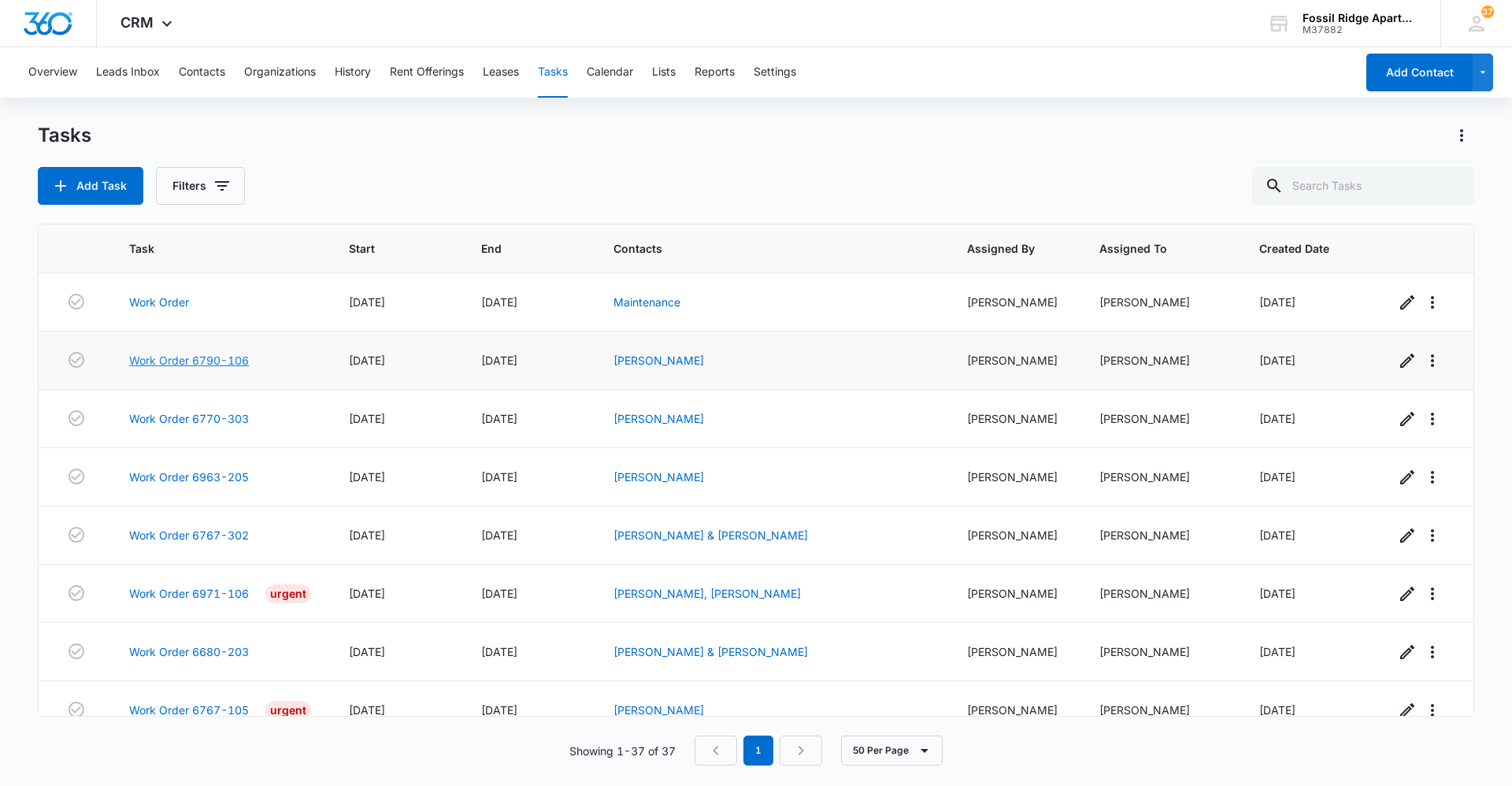
click at [198, 361] on link "Work Order 6790-106" at bounding box center [189, 361] width 119 height 17
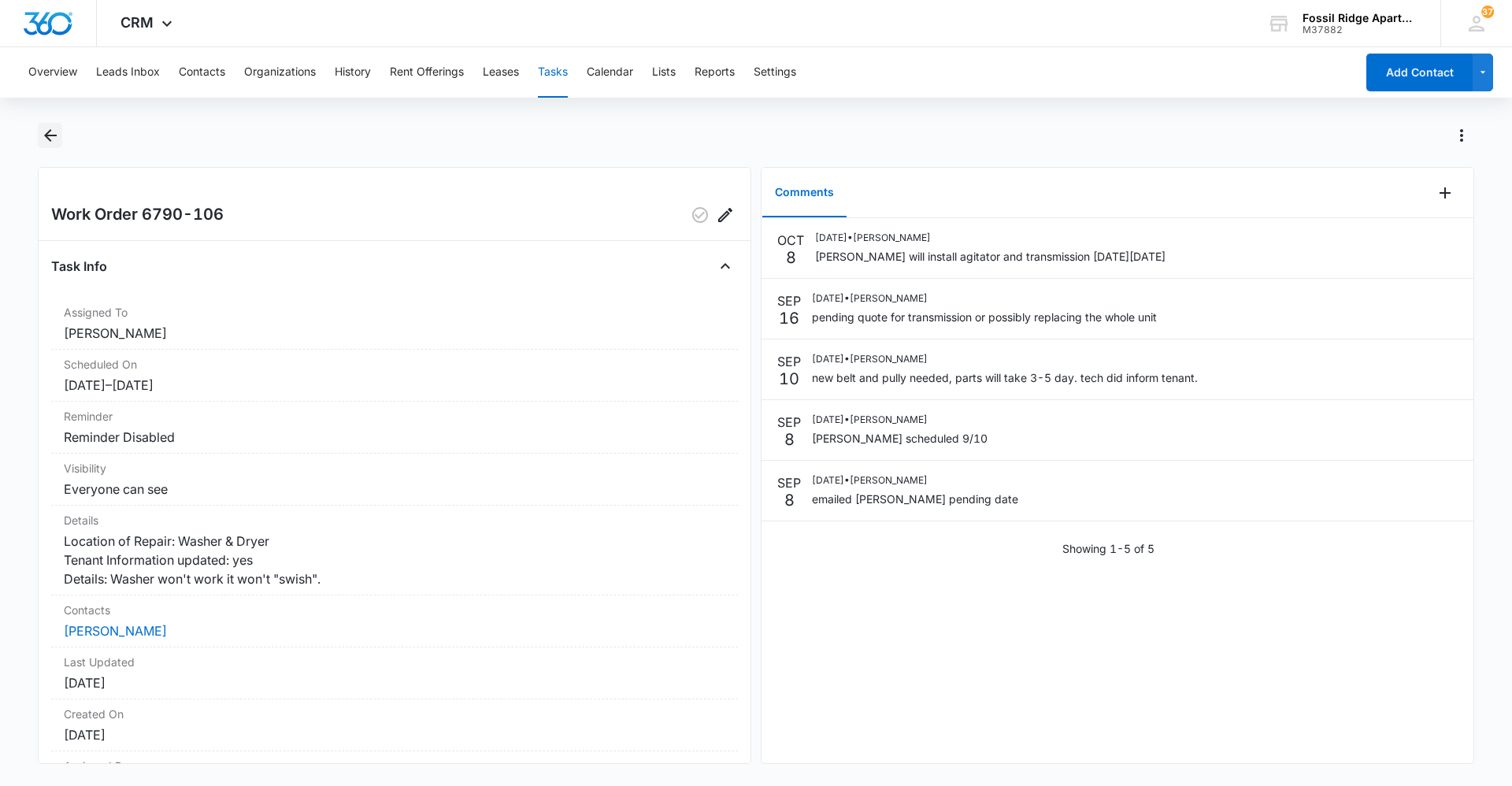
click at [50, 144] on icon "Back" at bounding box center [50, 135] width 19 height 18
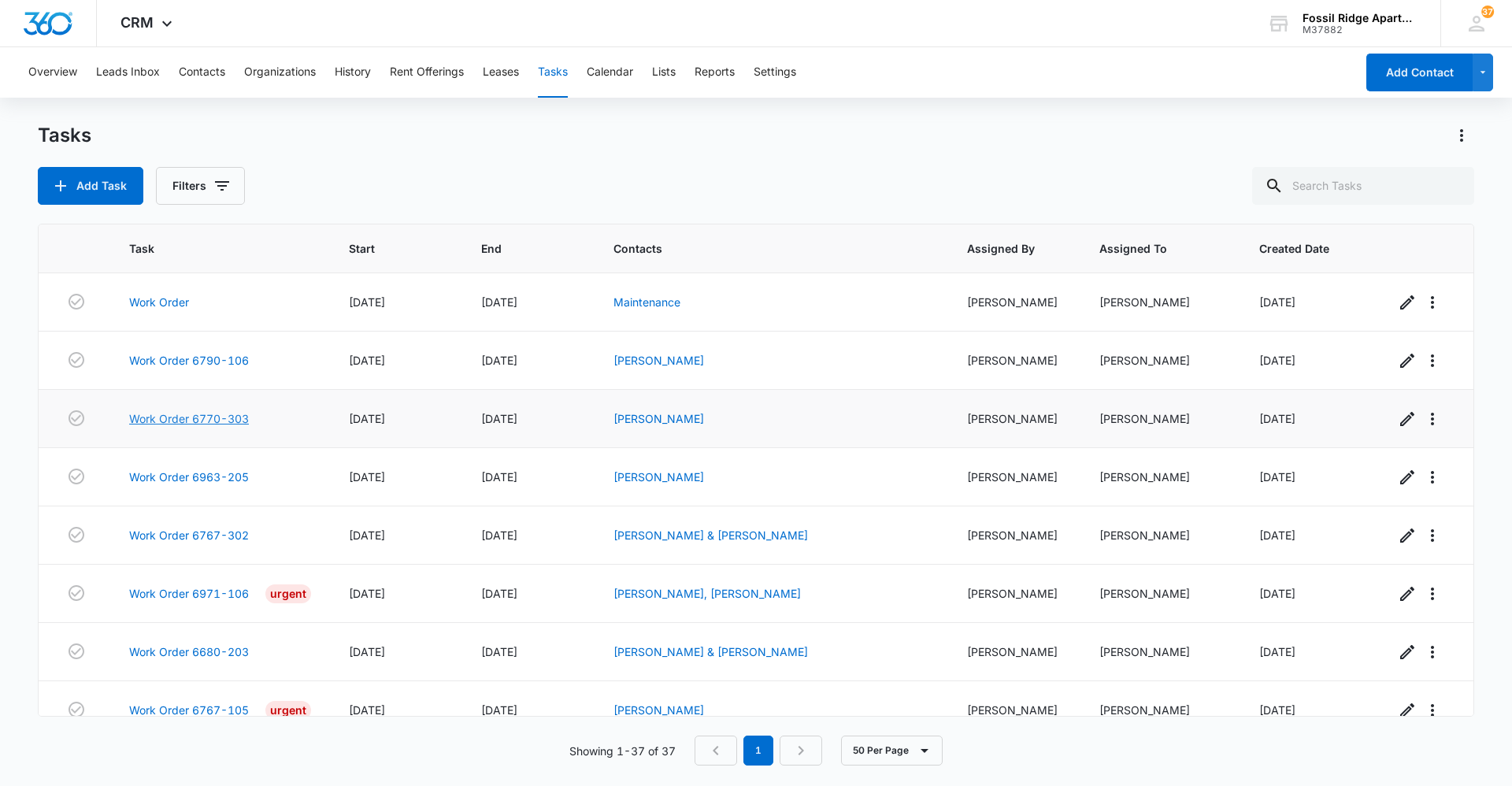
click at [212, 418] on link "Work Order 6770-303" at bounding box center [189, 419] width 119 height 17
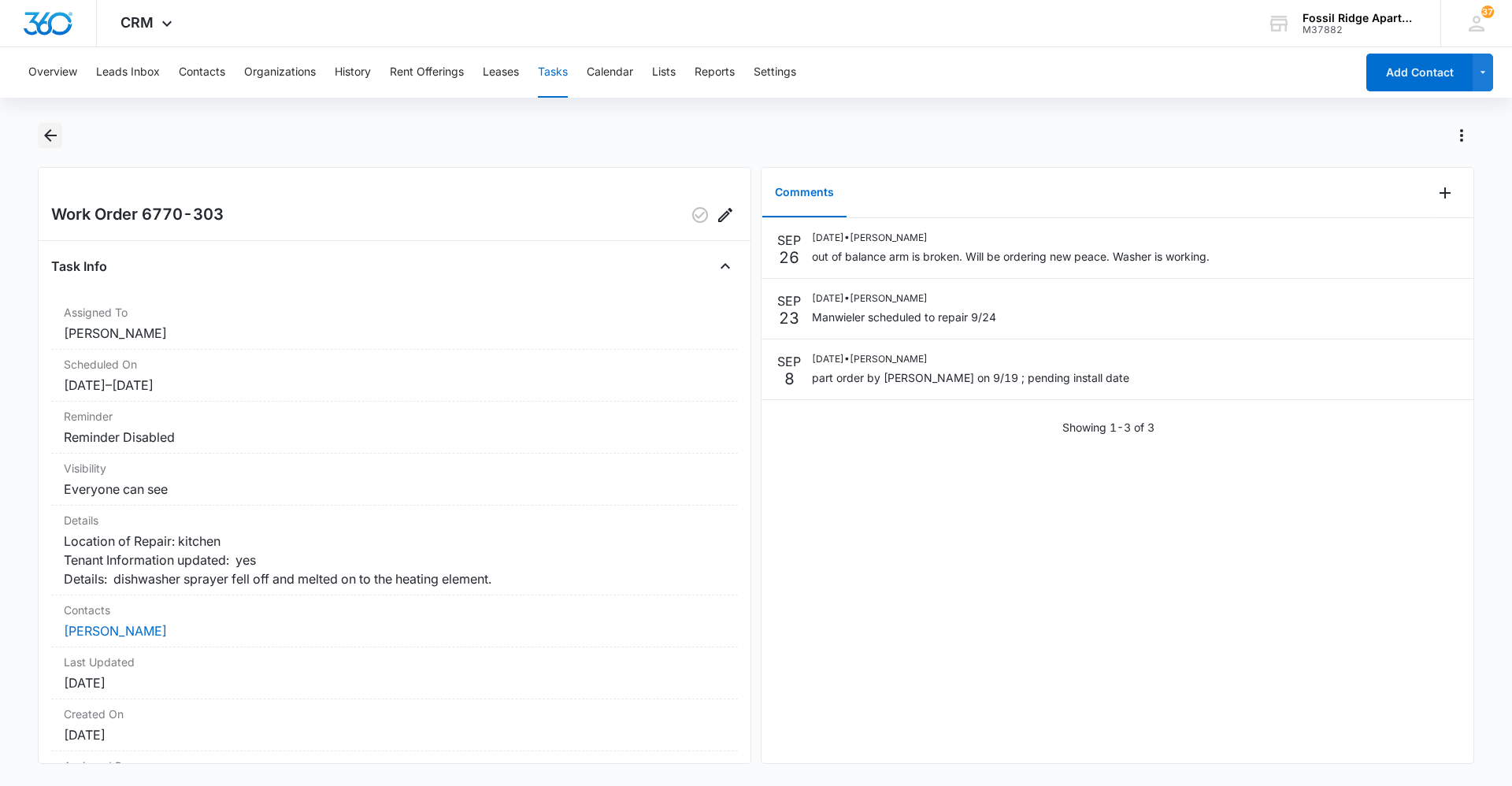
click at [56, 142] on icon "Back" at bounding box center [50, 135] width 19 height 18
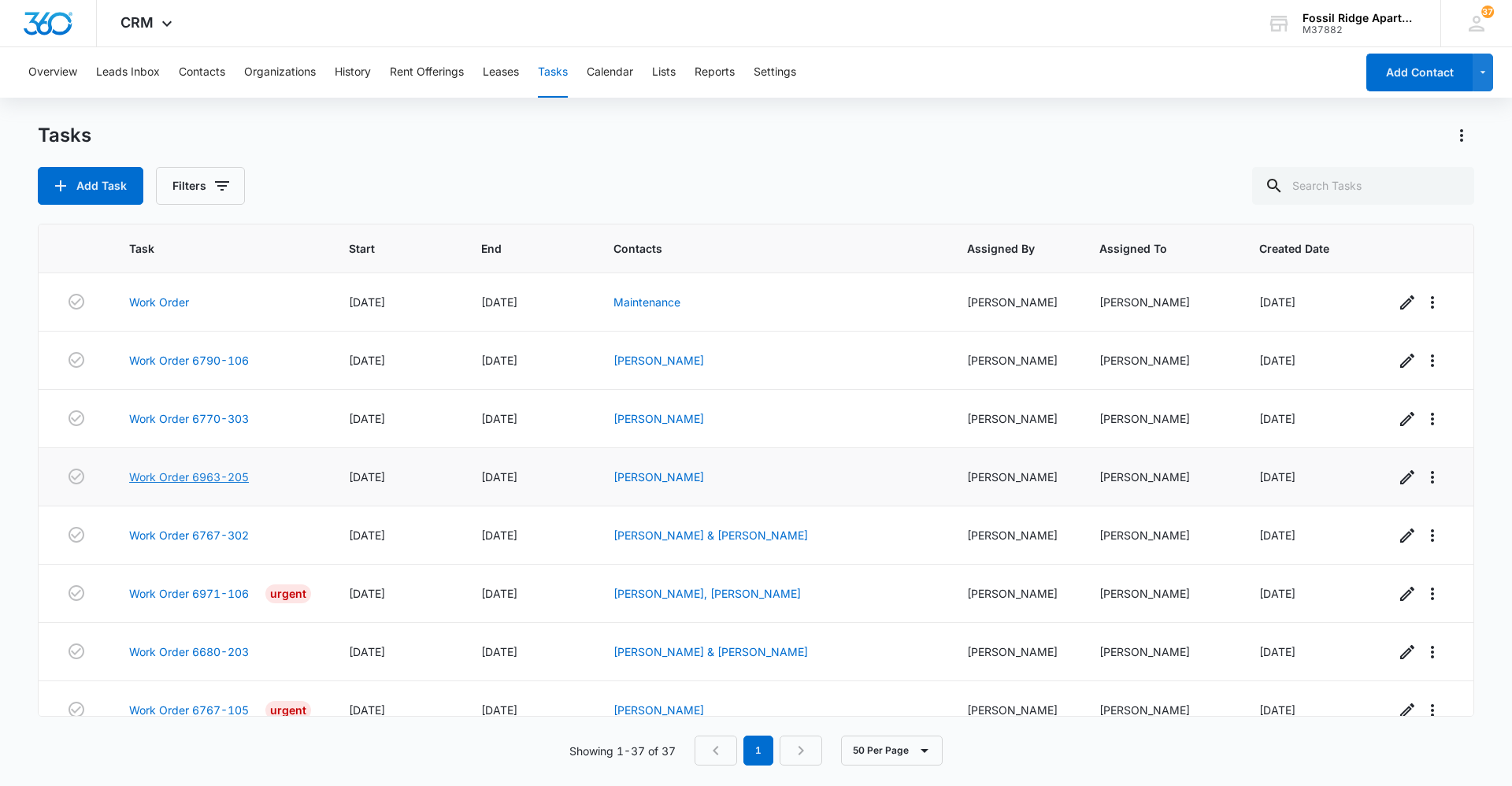
click at [182, 478] on link "Work Order 6963-205" at bounding box center [189, 477] width 119 height 17
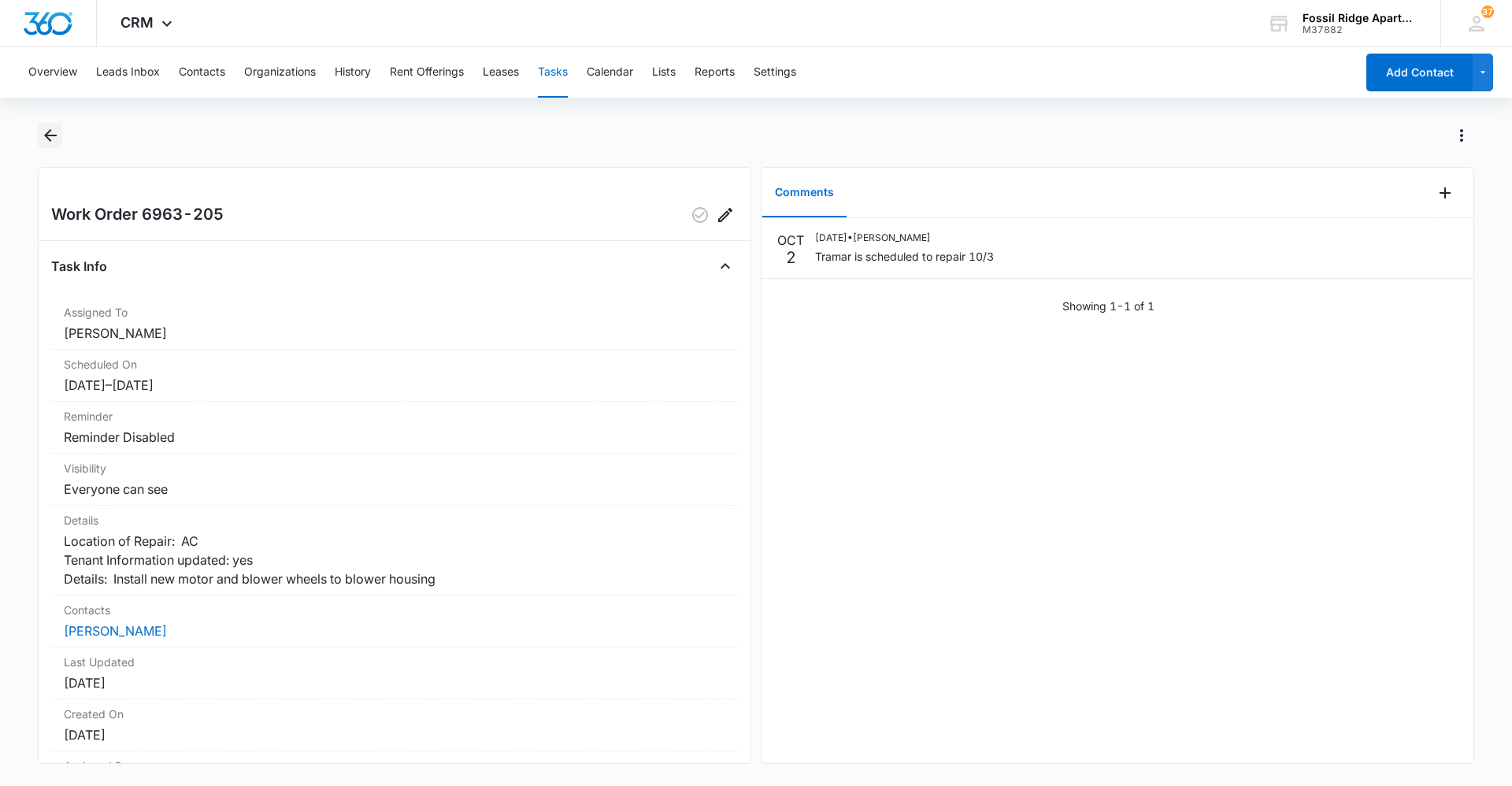
click at [54, 134] on icon "Back" at bounding box center [50, 135] width 19 height 18
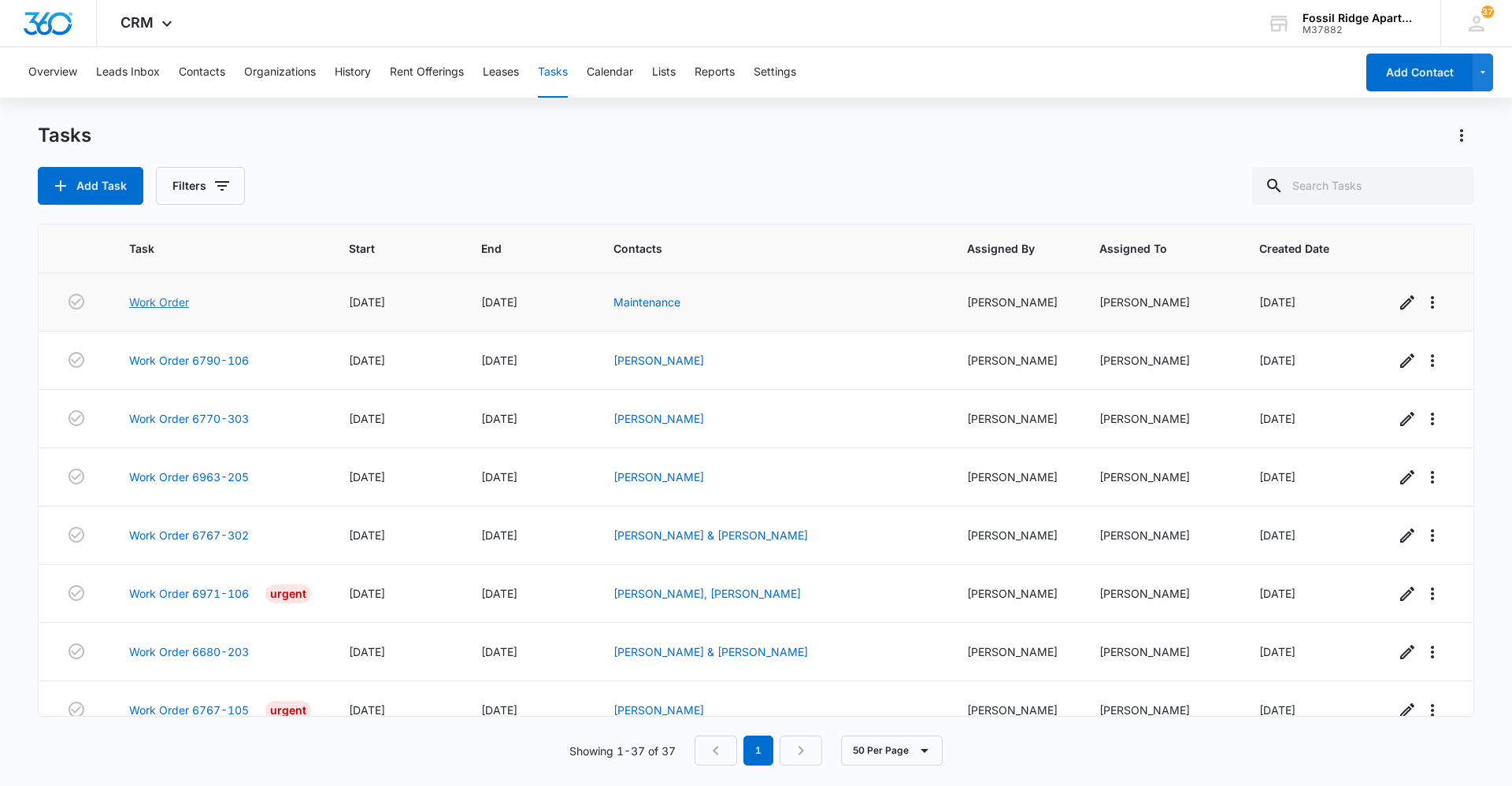
click at [161, 303] on link "Work Order" at bounding box center [159, 302] width 60 height 17
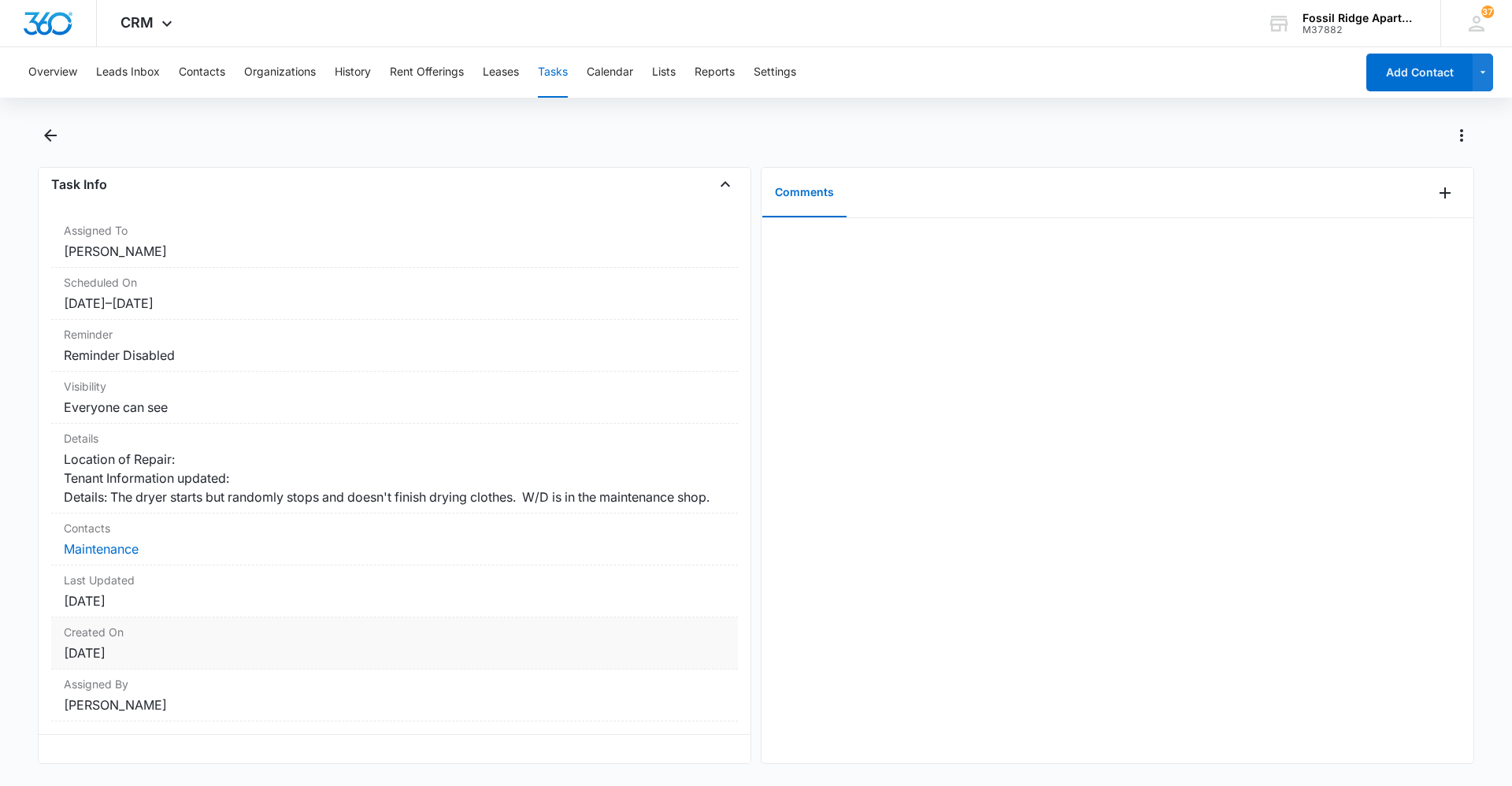
scroll to position [135, 0]
